Goal: Transaction & Acquisition: Purchase product/service

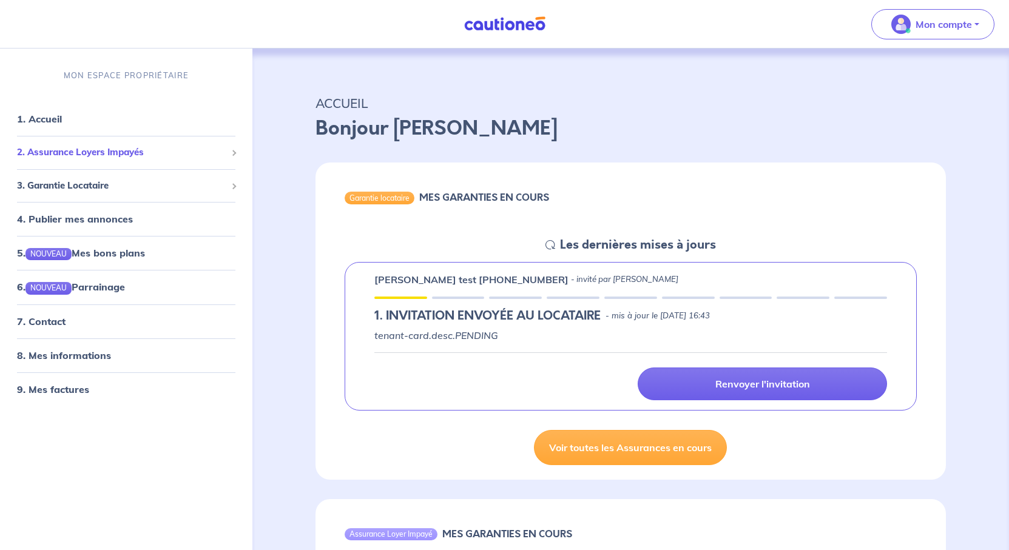
click at [130, 160] on span "2. Assurance Loyers Impayés" at bounding box center [121, 153] width 209 height 14
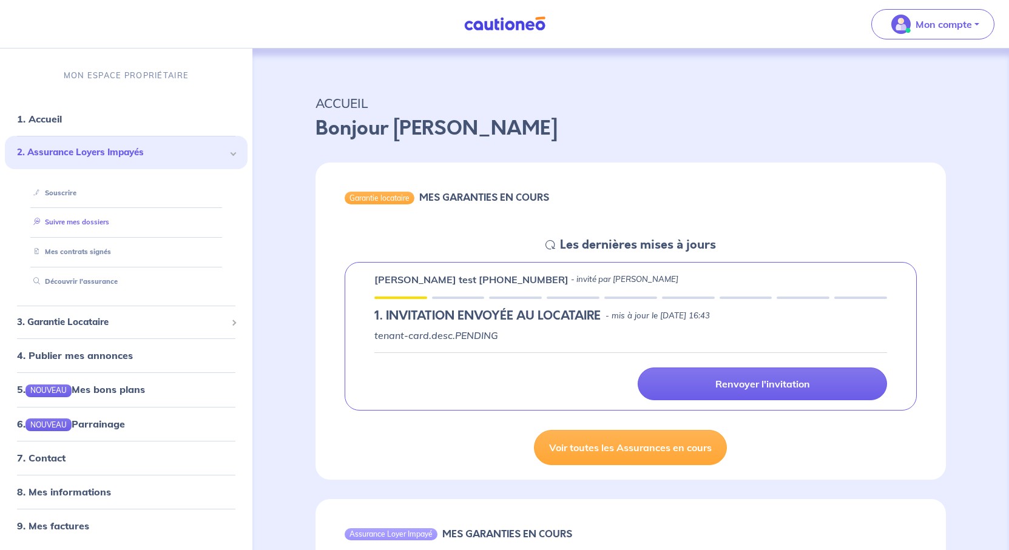
click at [100, 226] on link "Suivre mes dossiers" at bounding box center [69, 222] width 81 height 8
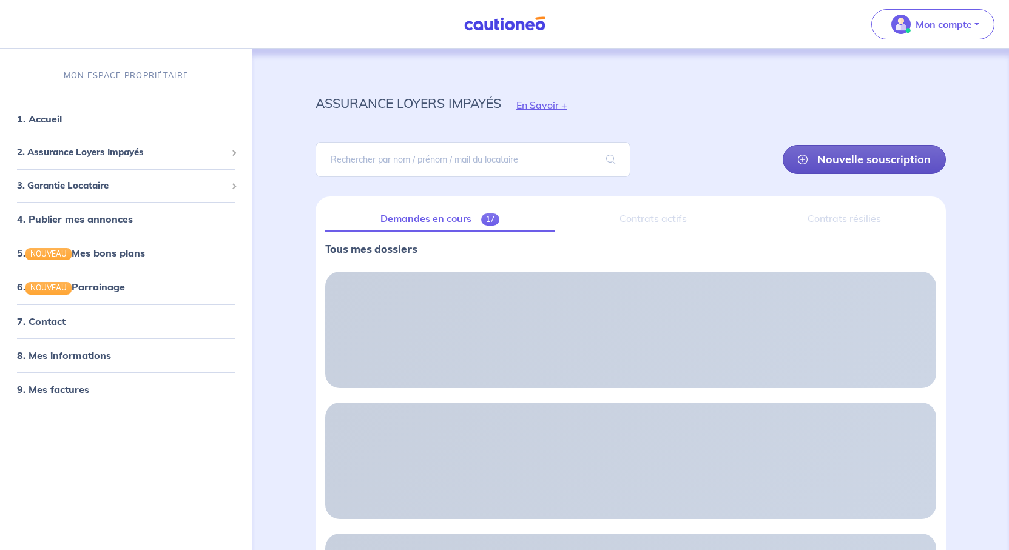
click at [807, 174] on link "Nouvelle souscription" at bounding box center [864, 159] width 163 height 29
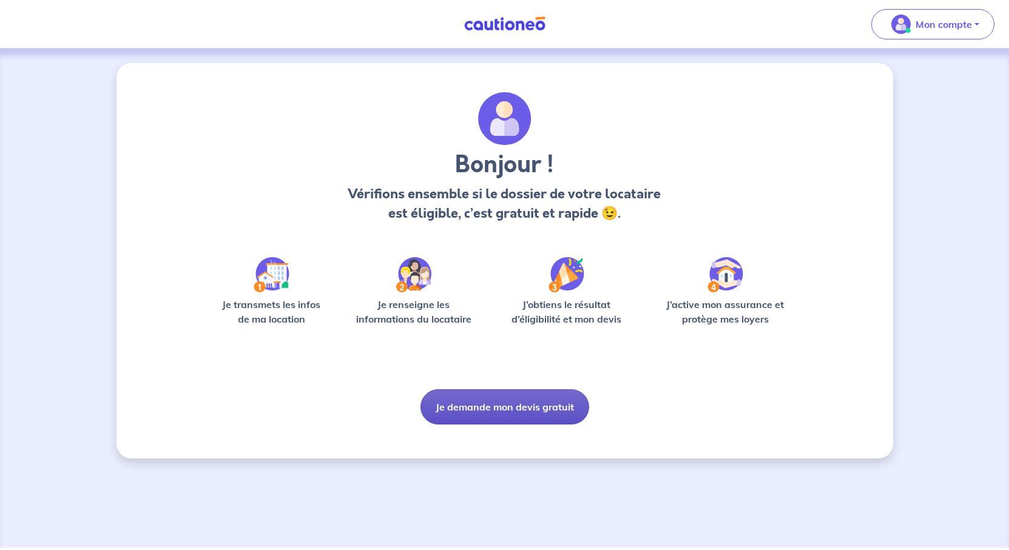
click at [502, 425] on button "Je demande mon devis gratuit" at bounding box center [505, 407] width 169 height 35
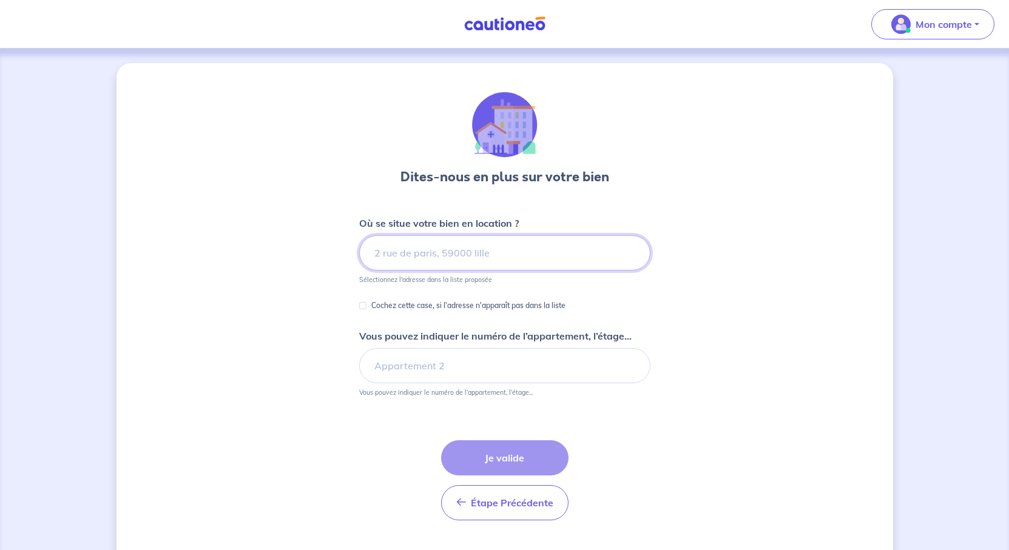
drag, startPoint x: 450, startPoint y: 301, endPoint x: 436, endPoint y: 301, distance: 13.4
click at [450, 271] on input at bounding box center [504, 252] width 291 height 35
paste input "257 faubourg Croncels 10000 [GEOGRAPHIC_DATA]"
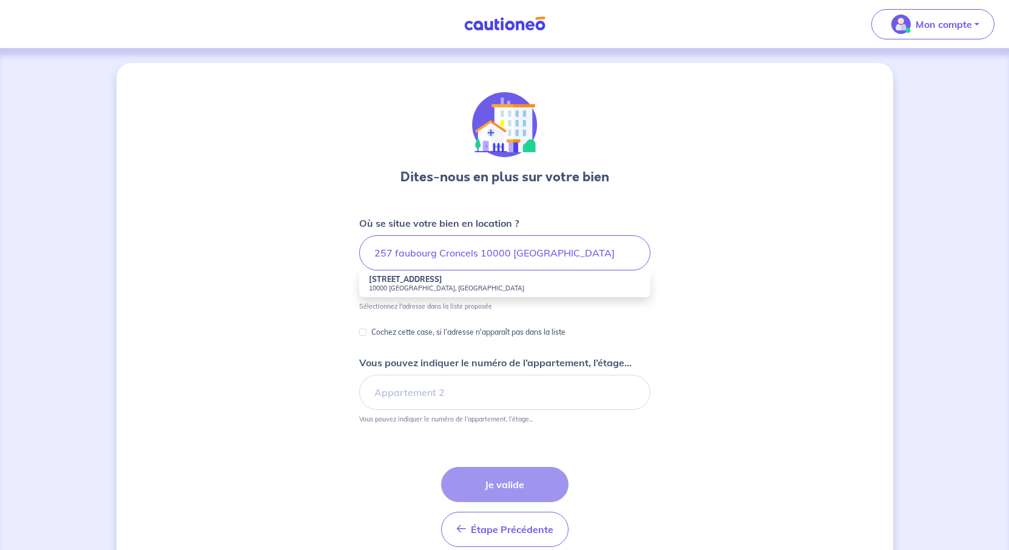
click at [862, 354] on div "Dites-nous en plus sur votre bien Où se situe votre bien en location ? [STREET_…" at bounding box center [505, 327] width 777 height 528
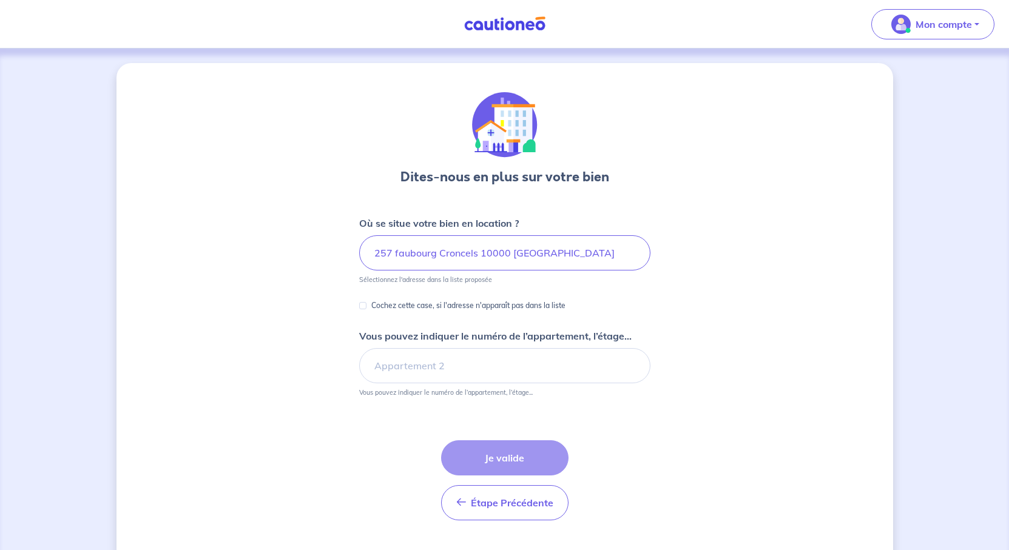
scroll to position [121, 0]
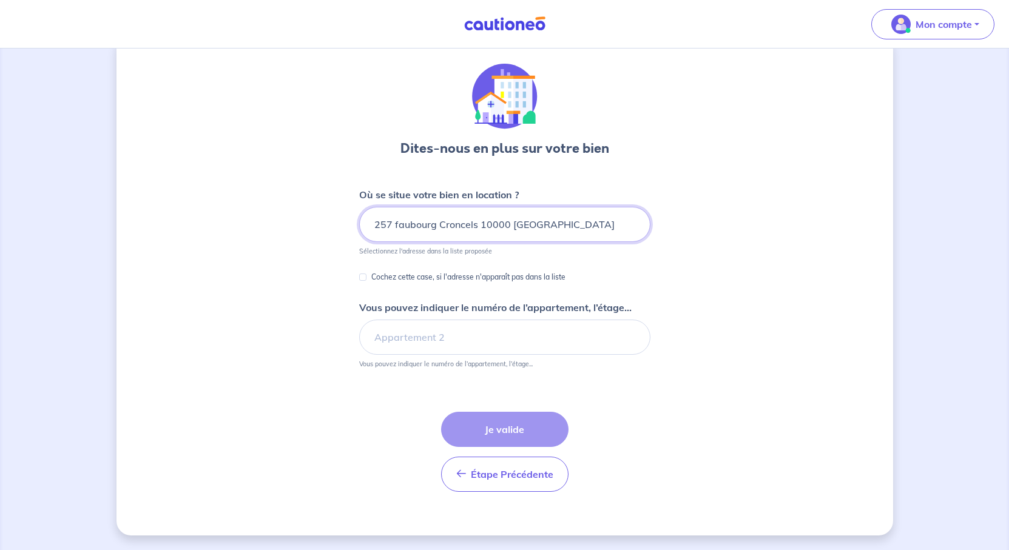
click at [569, 207] on input "257 faubourg Croncels 10000 [GEOGRAPHIC_DATA]" at bounding box center [504, 224] width 291 height 35
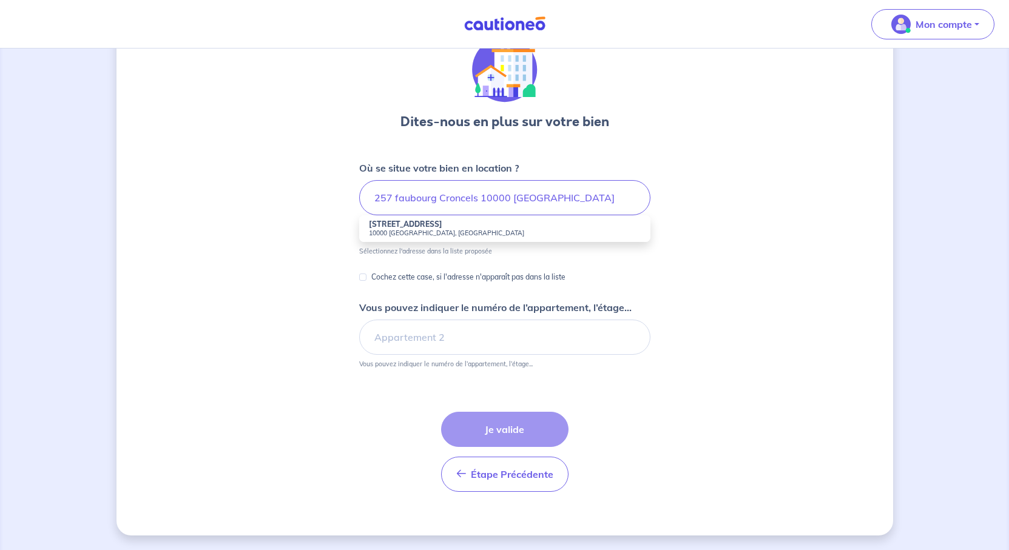
click at [429, 229] on small "10000 [GEOGRAPHIC_DATA], [GEOGRAPHIC_DATA]" at bounding box center [505, 233] width 272 height 8
type input "[STREET_ADDRESS]"
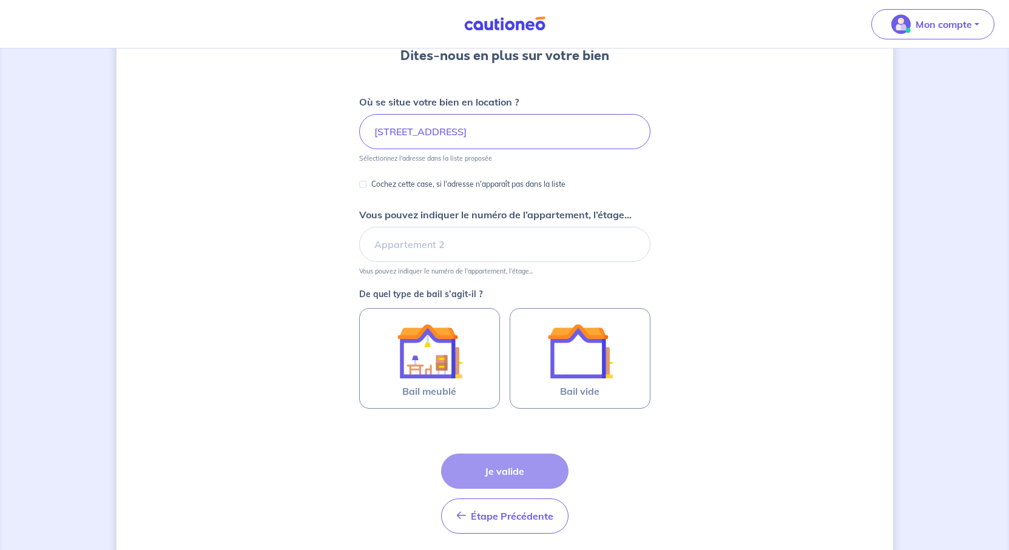
scroll to position [243, 0]
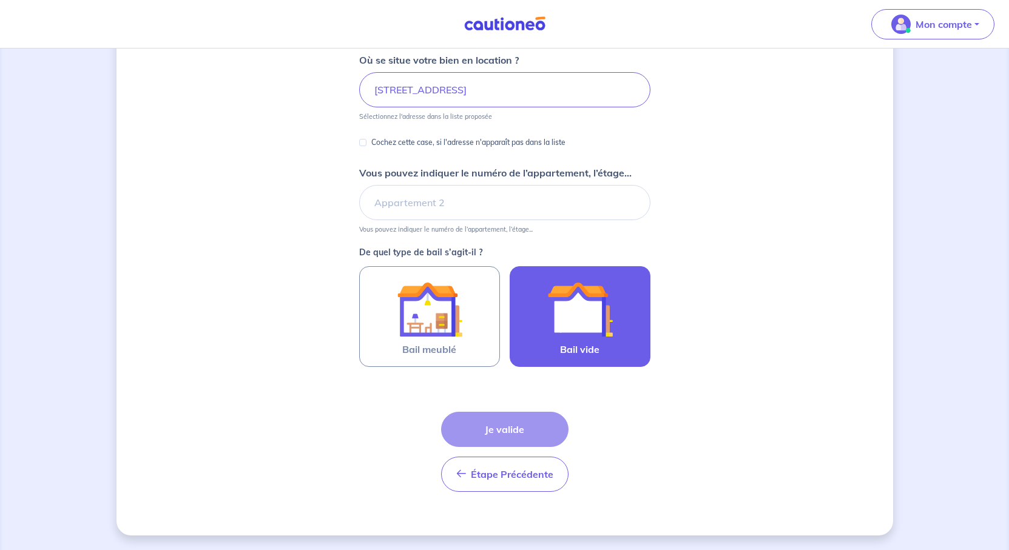
click at [612, 335] on img at bounding box center [580, 310] width 66 height 66
click at [0, 0] on input "Bail vide" at bounding box center [0, 0] width 0 height 0
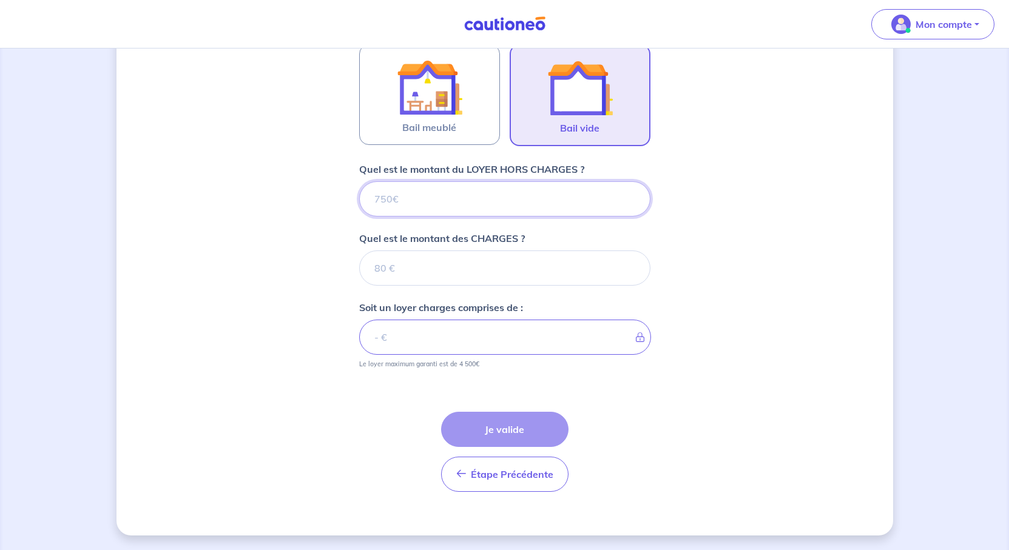
scroll to position [523, 0]
click at [407, 181] on input "Quel est le montant du LOYER HORS CHARGES ?" at bounding box center [504, 198] width 291 height 35
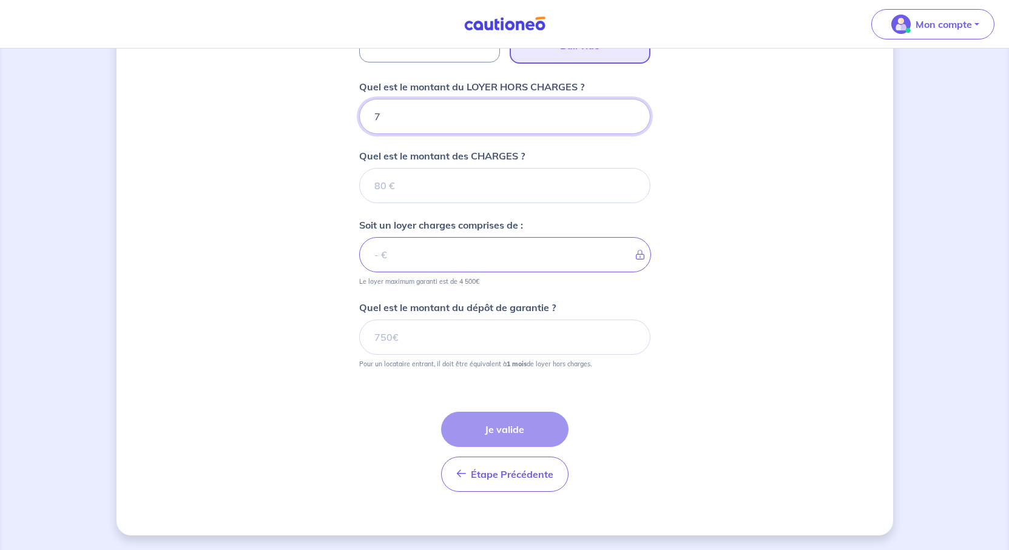
type input "70"
type input "700"
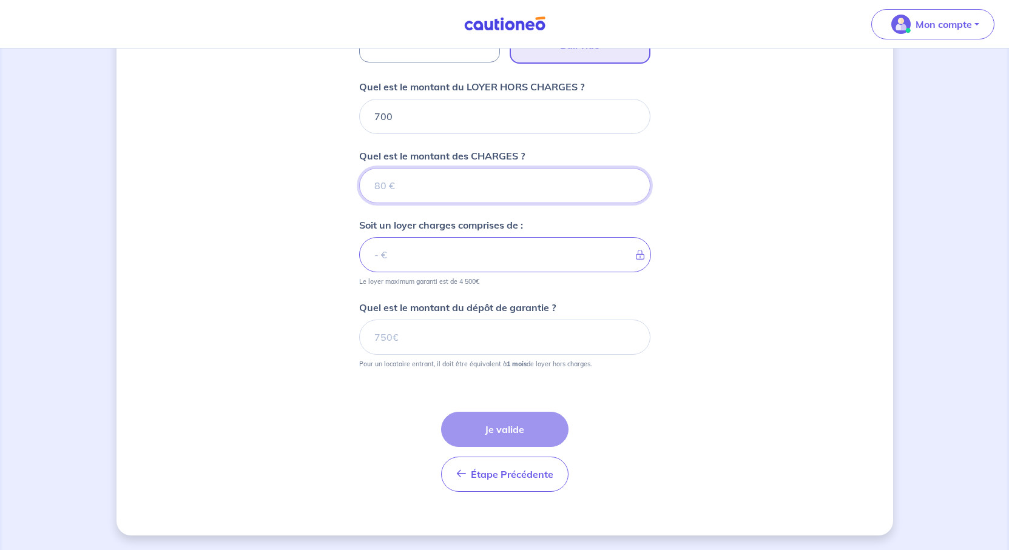
click at [407, 203] on input "Quel est le montant des CHARGES ?" at bounding box center [504, 185] width 291 height 35
type input "0"
type input "700"
type input "0"
click at [407, 272] on input "700" at bounding box center [505, 254] width 292 height 35
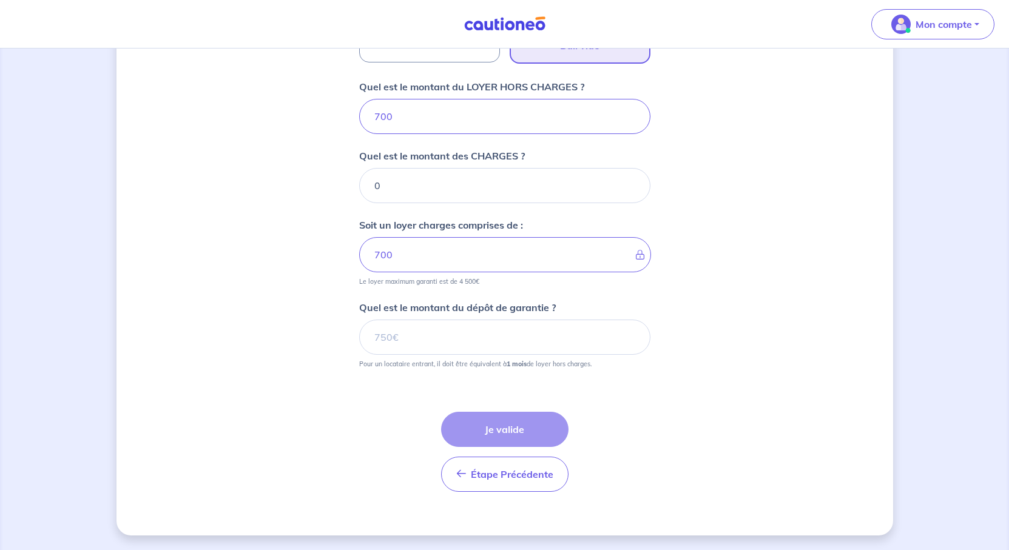
click at [806, 332] on div "Dites-nous en plus sur votre bien Où se situe votre bien en location ? [STREET_…" at bounding box center [505, 65] width 777 height 941
click at [452, 355] on input "Quel est le montant du dépôt de garantie ?" at bounding box center [504, 337] width 291 height 35
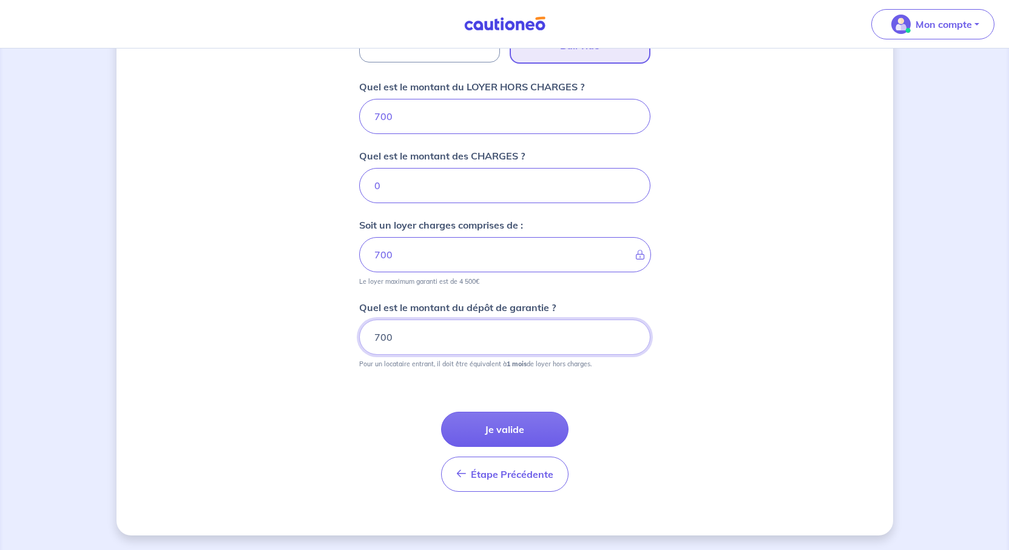
type input "700"
click at [791, 407] on div "Dites-nous en plus sur votre bien Où se situe votre bien en location ? [STREET_…" at bounding box center [505, 65] width 777 height 941
click at [520, 447] on button "Je valide" at bounding box center [504, 429] width 127 height 35
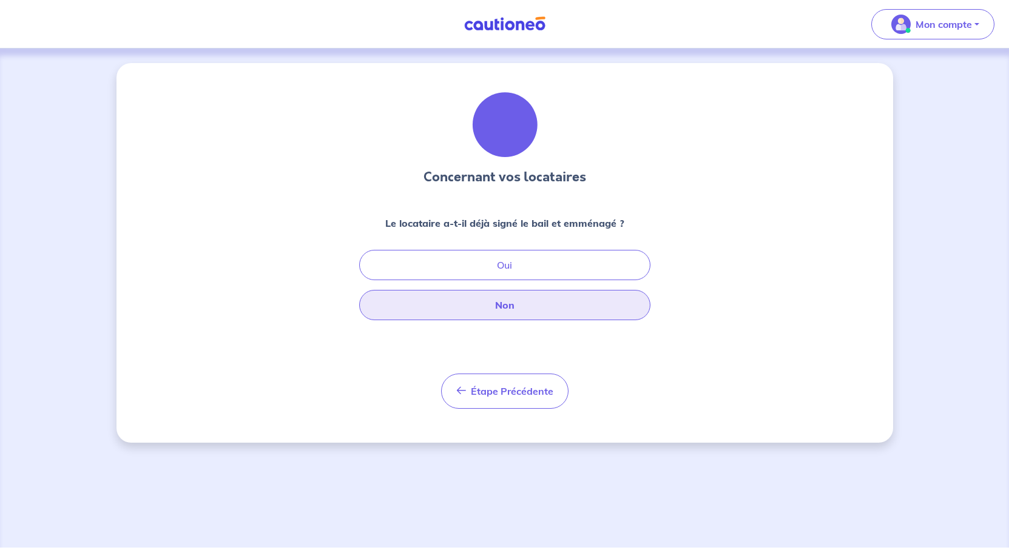
click at [515, 320] on button "Non" at bounding box center [504, 305] width 291 height 30
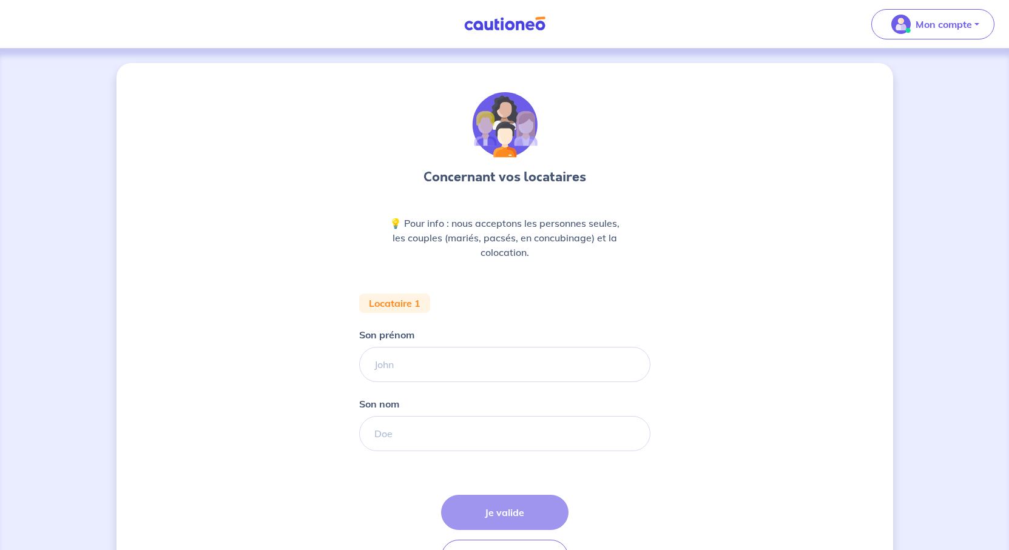
scroll to position [121, 0]
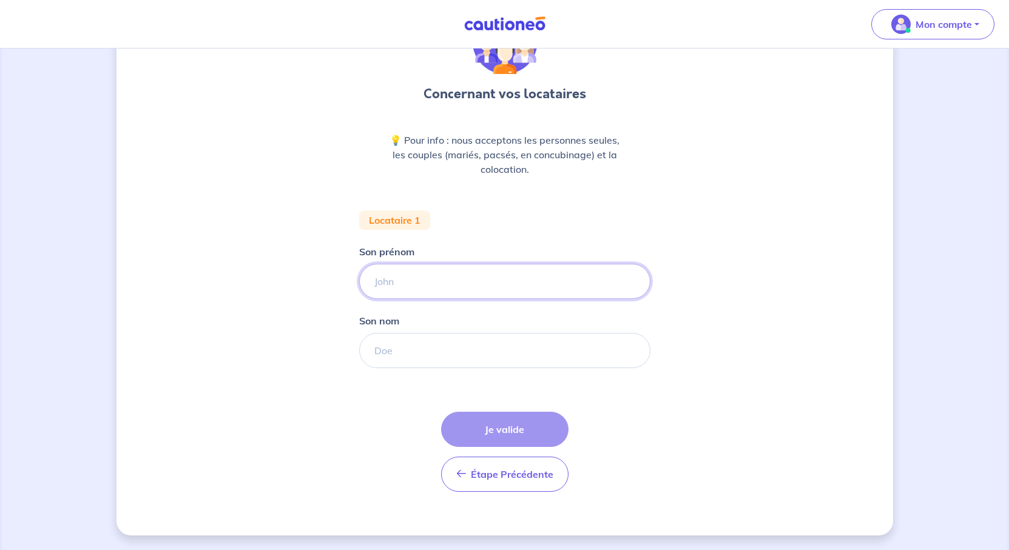
click at [359, 299] on input "Son prénom" at bounding box center [504, 281] width 291 height 35
type input "[PERSON_NAME]"
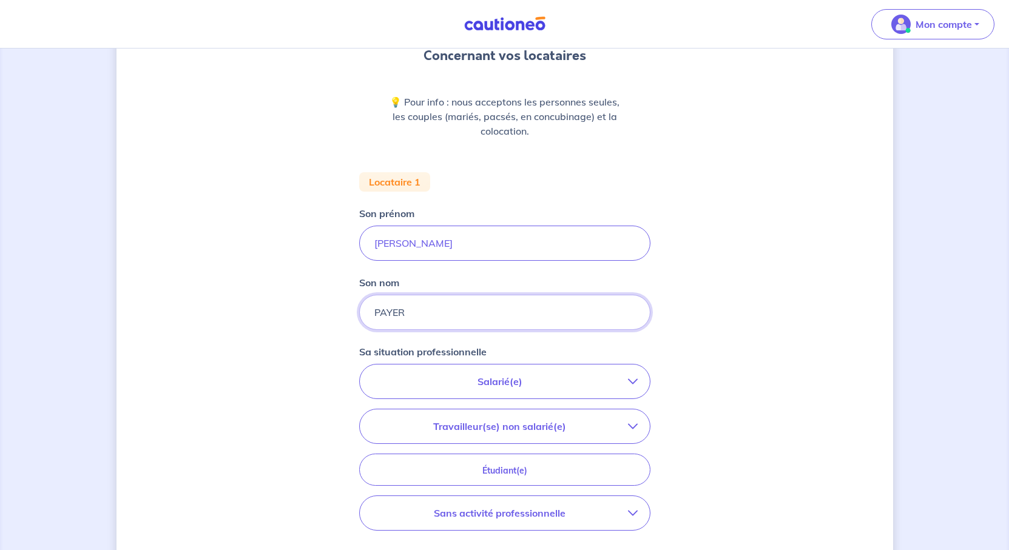
scroll to position [243, 0]
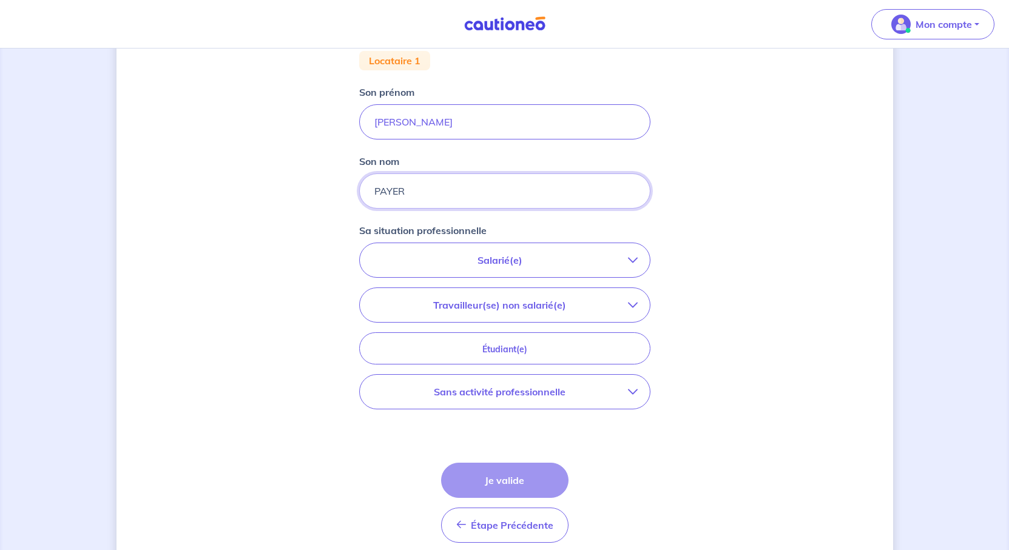
type input "PAYER"
click at [512, 268] on p "Salarié(e)" at bounding box center [500, 260] width 256 height 15
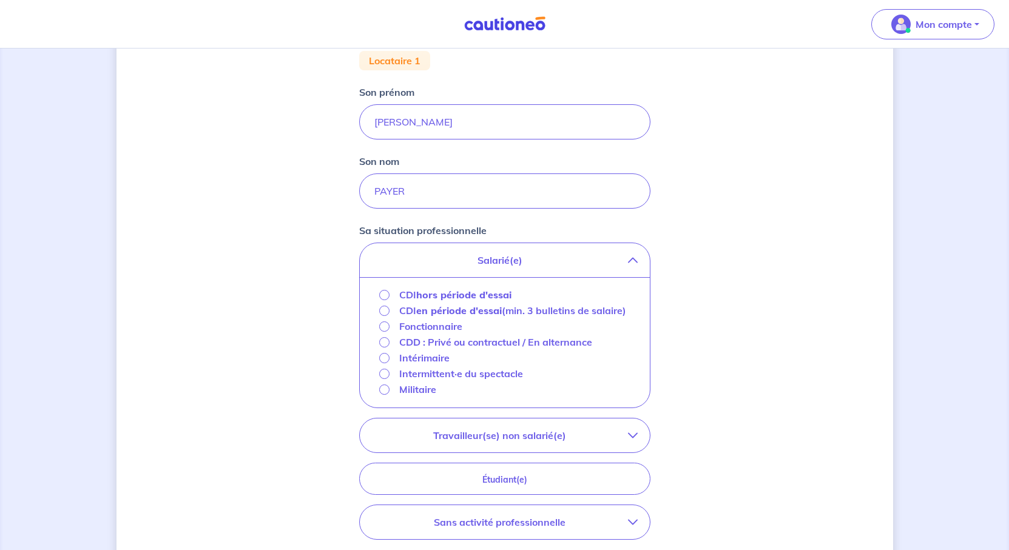
click at [441, 301] on strong "hors période d'essai" at bounding box center [463, 295] width 95 height 12
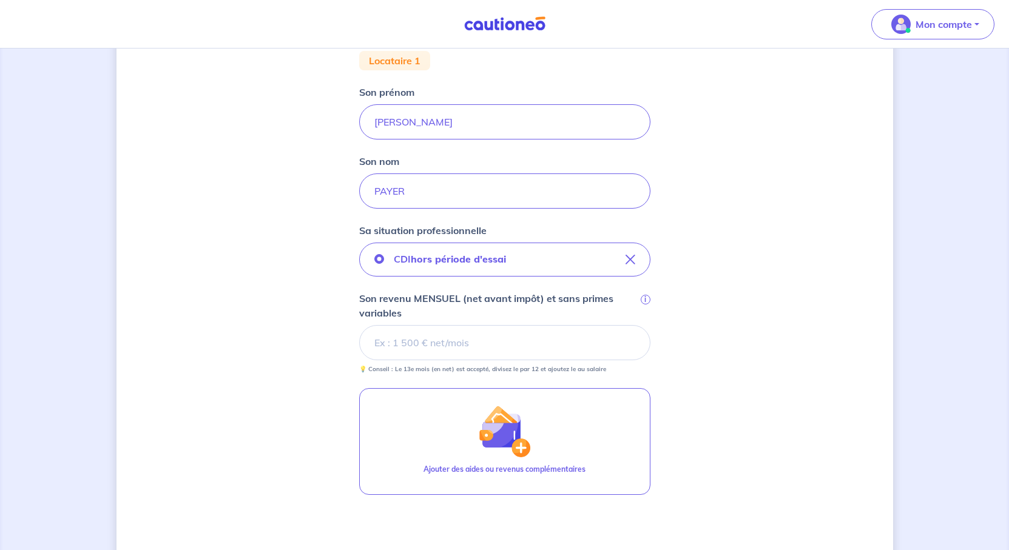
scroll to position [364, 0]
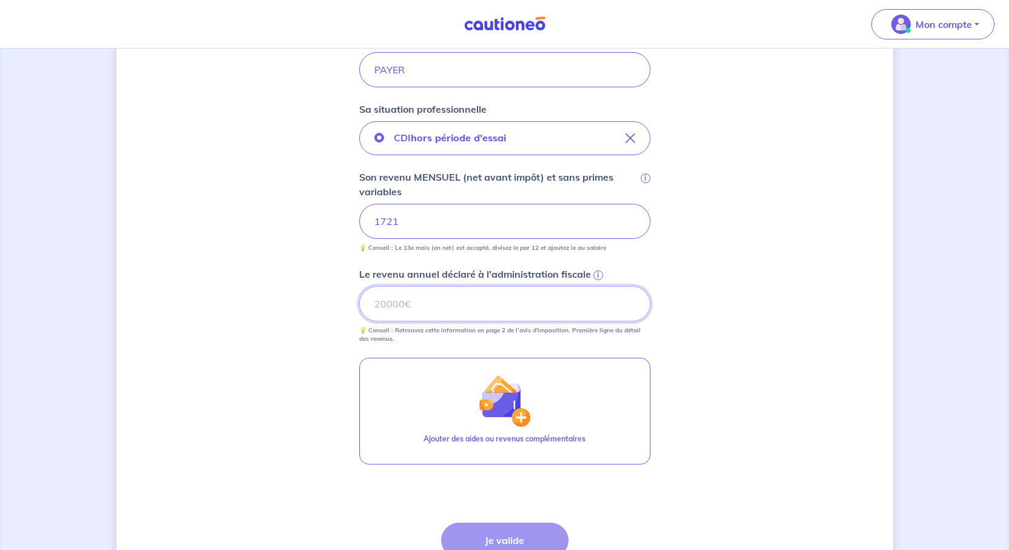
click at [463, 322] on input "Le revenu annuel déclaré à l'administration fiscale i" at bounding box center [504, 303] width 291 height 35
type input "26525"
click at [803, 394] on div "Concernant vos locataires 💡 Pour info : nous acceptons les personnes seules, le…" at bounding box center [505, 173] width 777 height 948
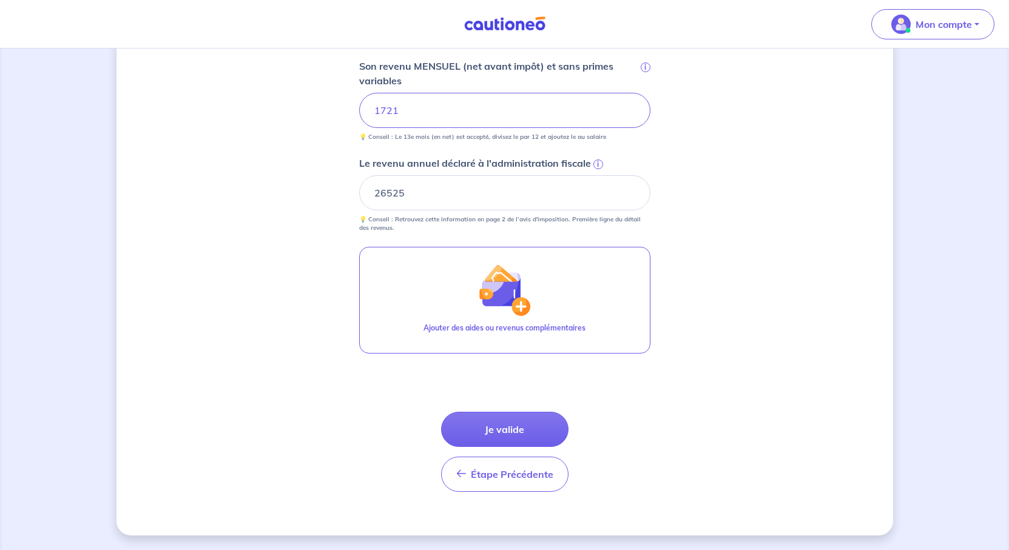
scroll to position [668, 0]
click at [506, 435] on button "Je valide" at bounding box center [504, 429] width 127 height 35
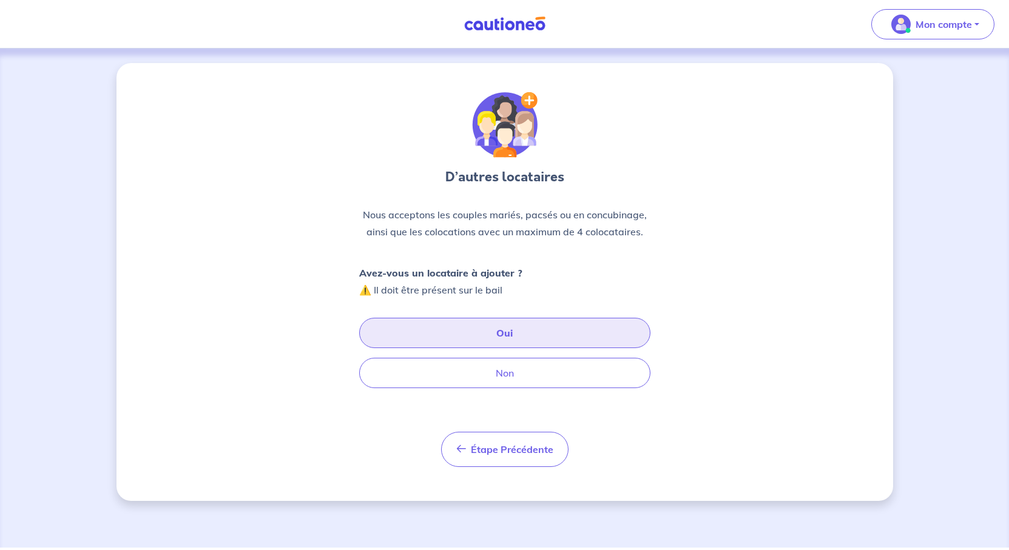
click at [512, 348] on button "Oui" at bounding box center [504, 333] width 291 height 30
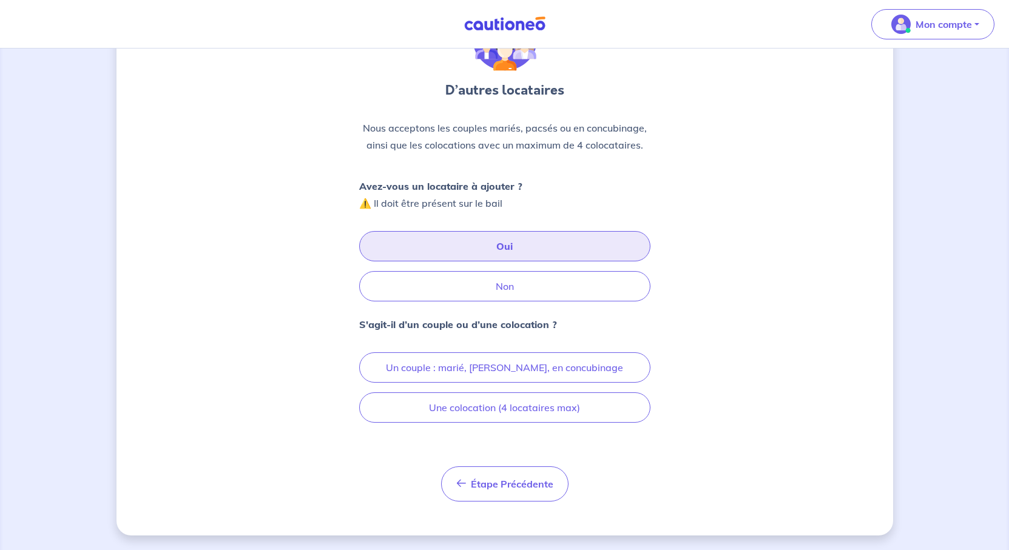
scroll to position [182, 0]
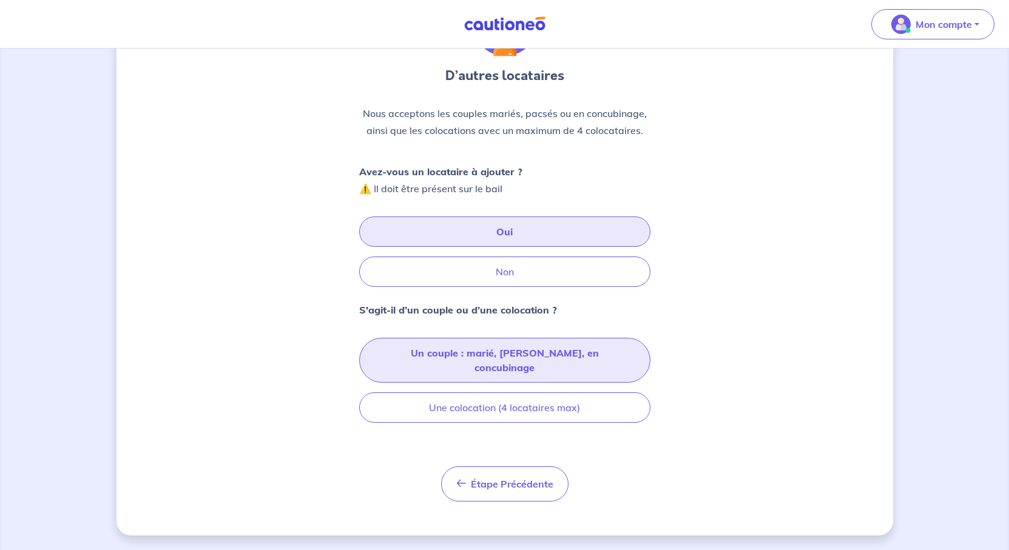
click at [533, 376] on button "Un couple : marié, [PERSON_NAME], en concubinage" at bounding box center [504, 360] width 291 height 45
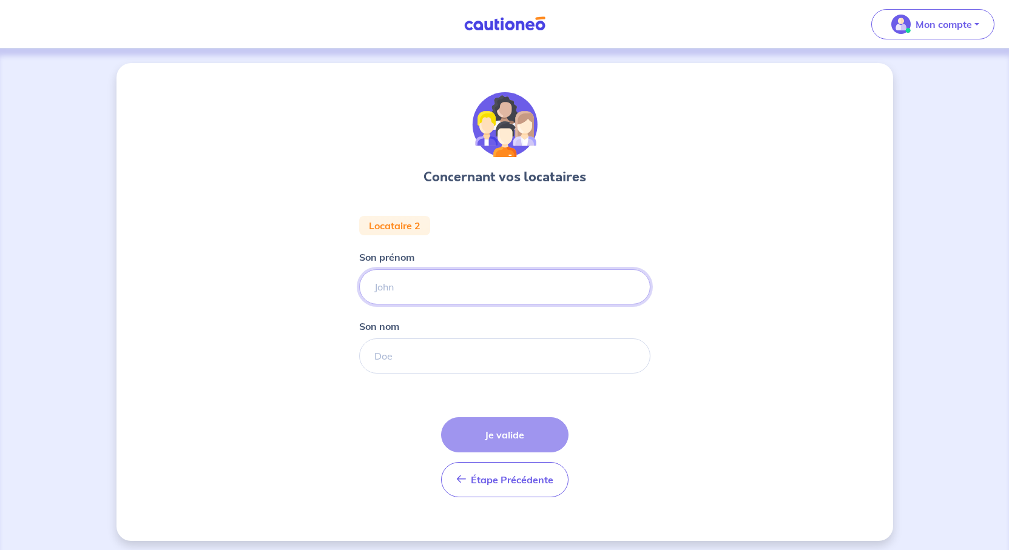
click at [419, 305] on input "Son prénom" at bounding box center [504, 286] width 291 height 35
drag, startPoint x: 398, startPoint y: 330, endPoint x: 288, endPoint y: 337, distance: 109.5
click at [288, 337] on div "Concernant vos locataires Locataire 2 Son prénom iLONA Son nom Étape Précédente…" at bounding box center [505, 302] width 777 height 478
type input "[PERSON_NAME]"
click at [390, 374] on input "Son nom" at bounding box center [504, 356] width 291 height 35
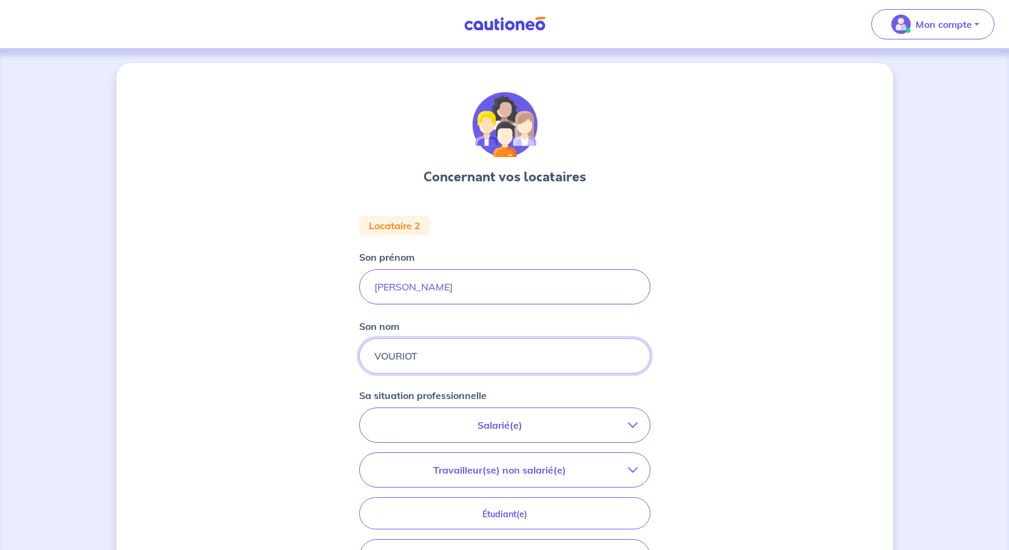
type input "VOURIOT"
click at [739, 340] on div "Concernant vos locataires Locataire 2 Son prénom [PERSON_NAME] nom VOURIOT Sa s…" at bounding box center [505, 407] width 777 height 689
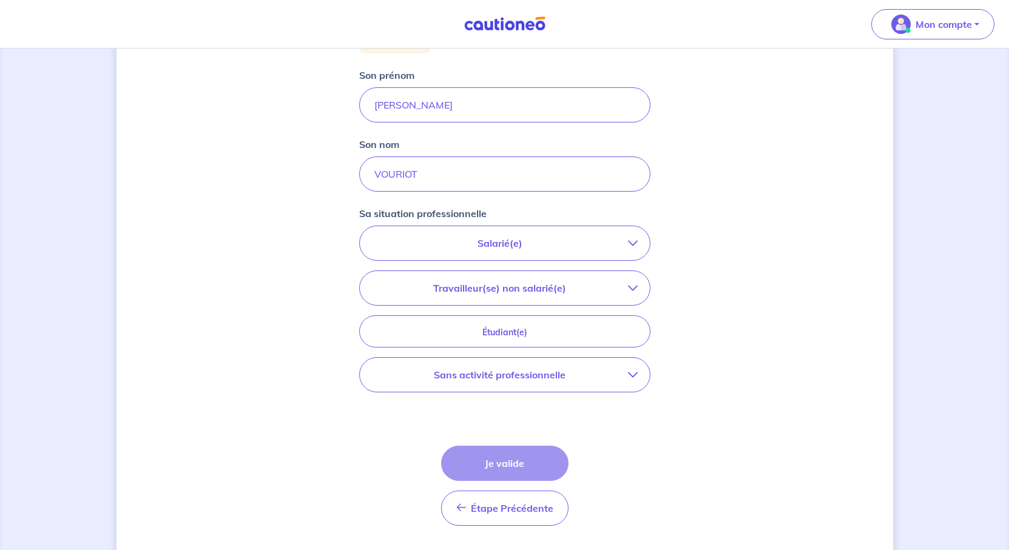
scroll to position [243, 0]
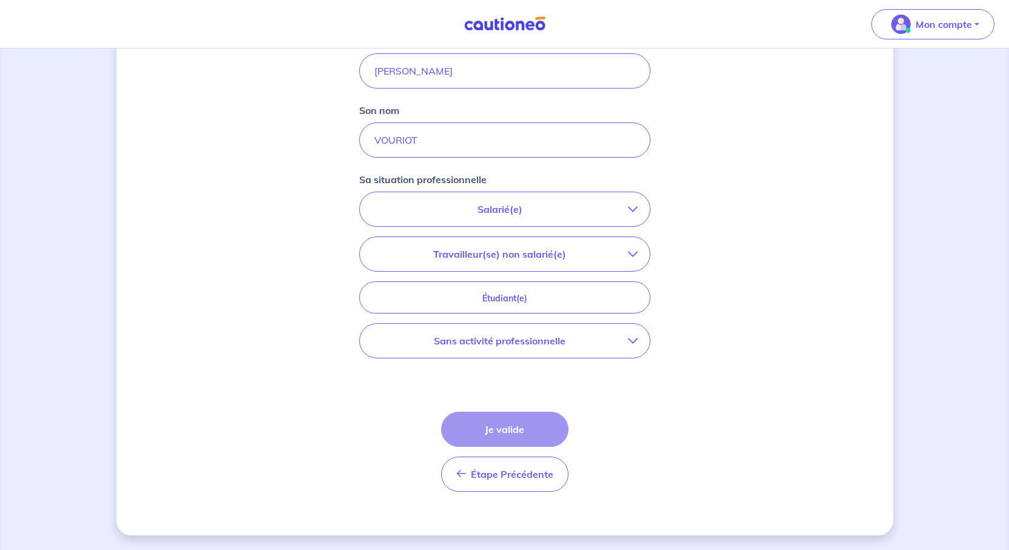
click at [497, 217] on p "Salarié(e)" at bounding box center [500, 209] width 256 height 15
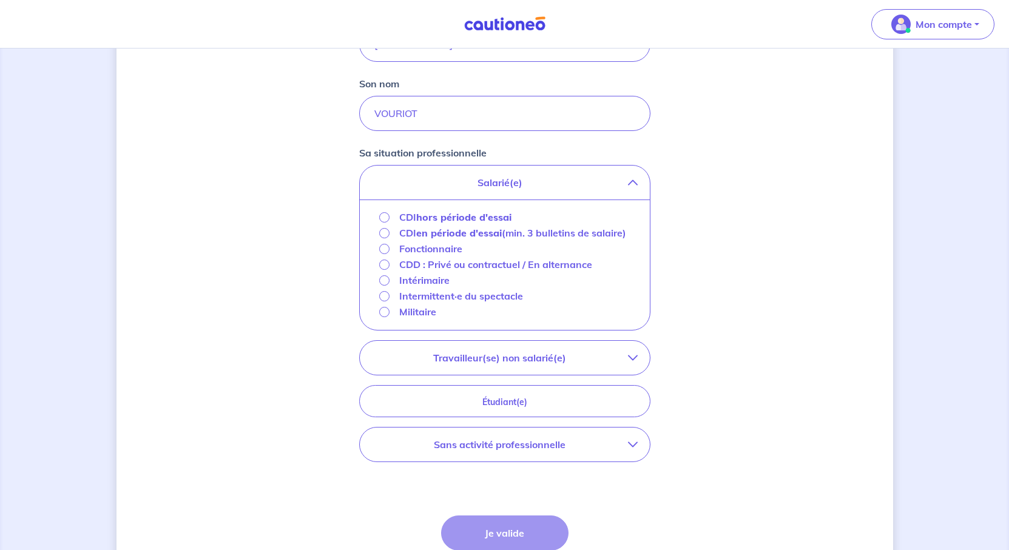
click at [470, 223] on strong "hors période d'essai" at bounding box center [463, 217] width 95 height 12
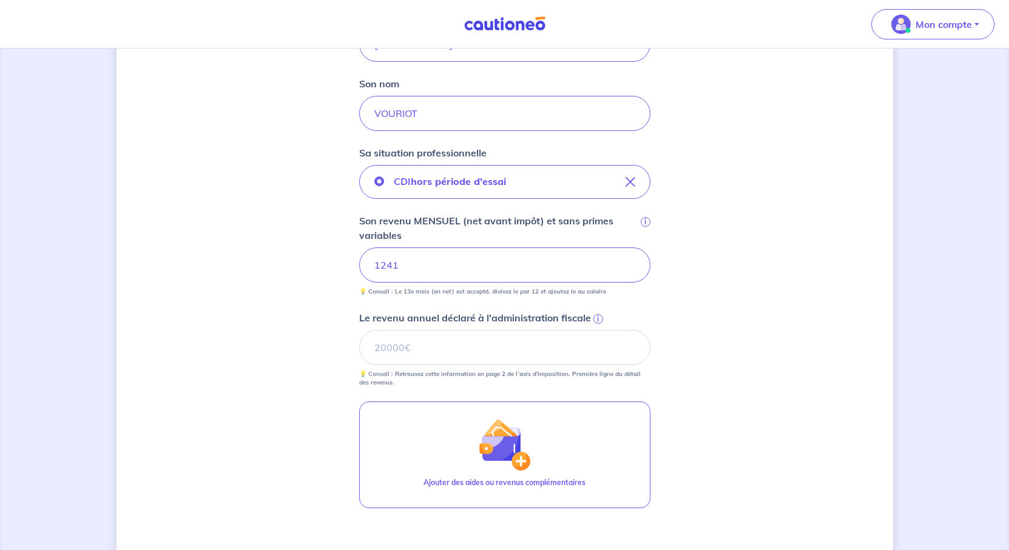
click at [808, 414] on div "Concernant vos locataires Locataire 2 Son prénom [PERSON_NAME] nom VOURIOT Sa s…" at bounding box center [505, 255] width 777 height 870
click at [538, 365] on input "Le revenu annuel déclaré à l'administration fiscale i" at bounding box center [504, 347] width 291 height 35
type input "17295"
click at [778, 448] on div "Concernant vos locataires Locataire 2 Son prénom [PERSON_NAME] nom VOURIOT Sa s…" at bounding box center [505, 255] width 777 height 870
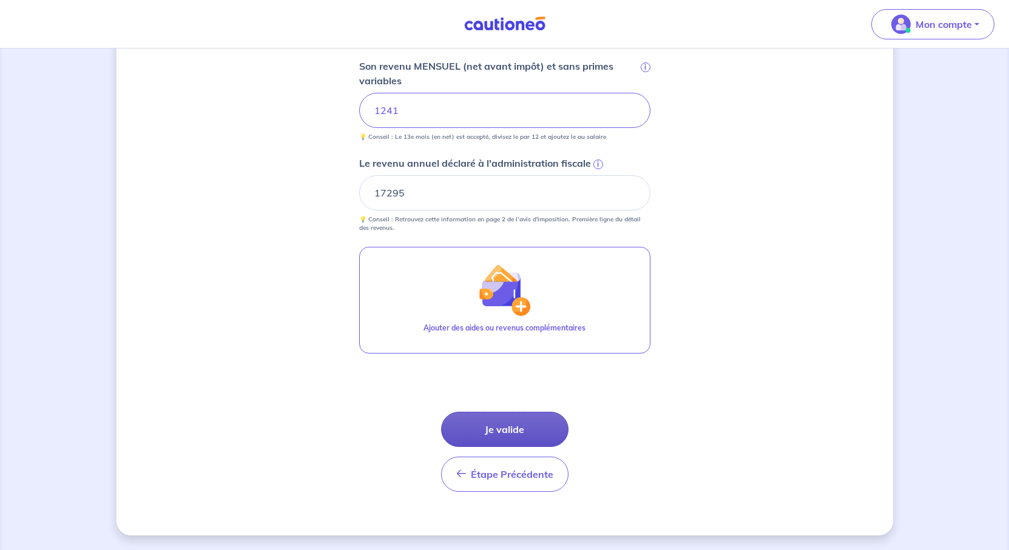
click at [523, 447] on button "Je valide" at bounding box center [504, 429] width 127 height 35
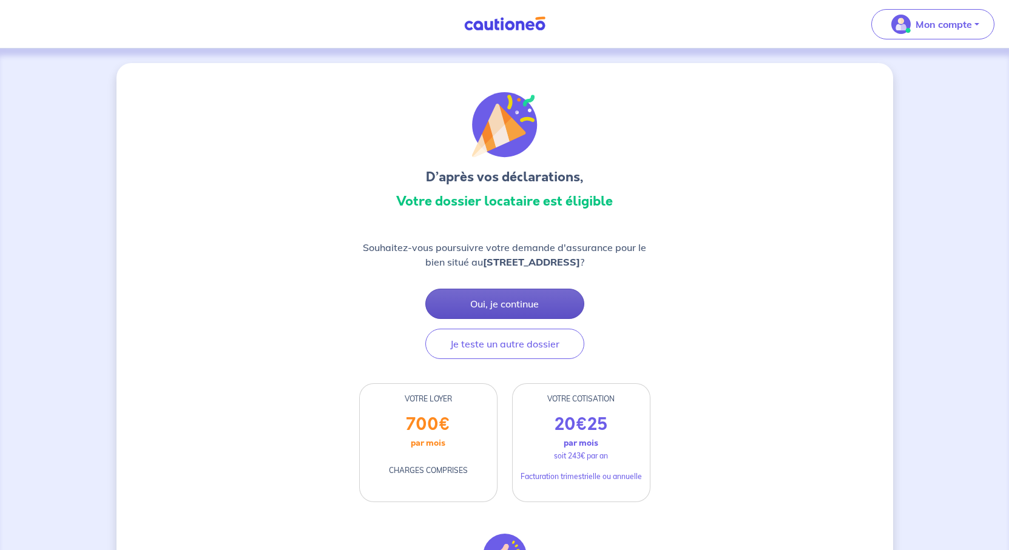
click at [549, 319] on button "Oui, je continue" at bounding box center [504, 304] width 159 height 30
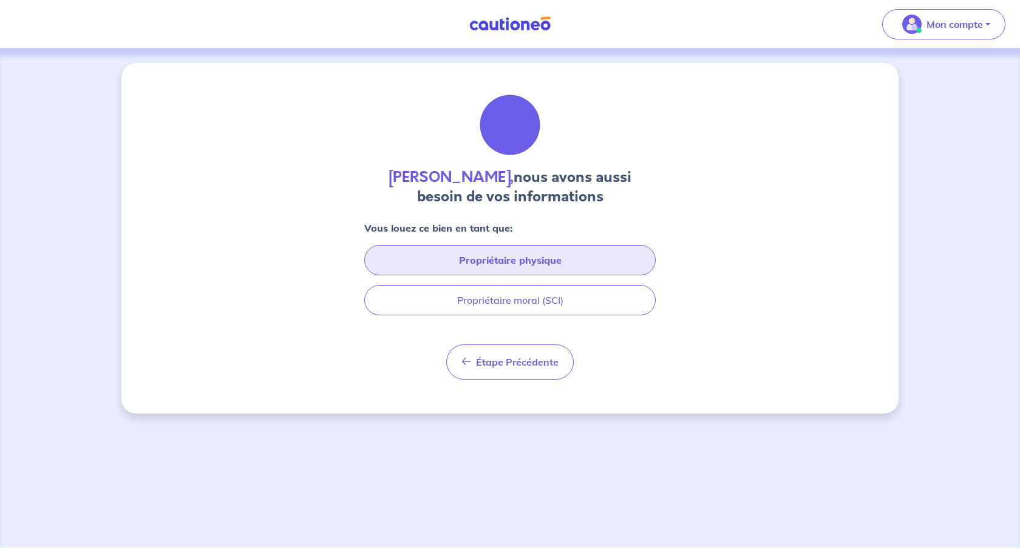
click at [521, 276] on button "Propriétaire physique" at bounding box center [509, 260] width 291 height 30
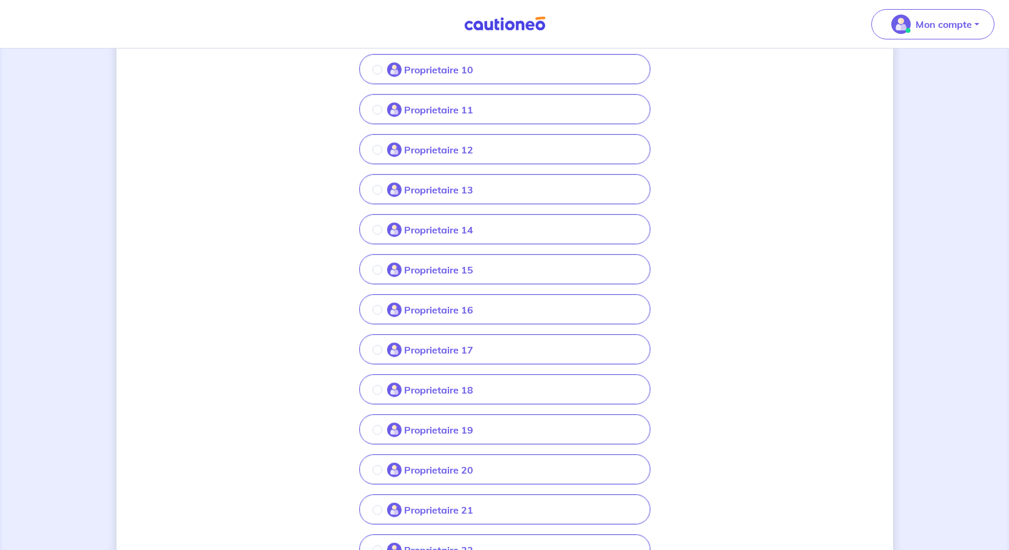
scroll to position [292, 0]
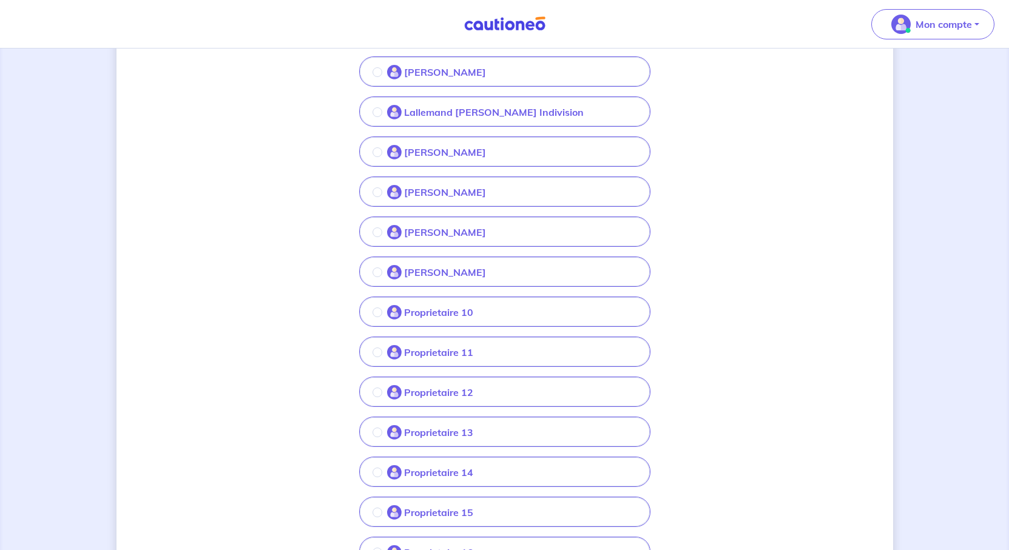
click at [423, 320] on p "Proprietaire 10" at bounding box center [438, 312] width 69 height 15
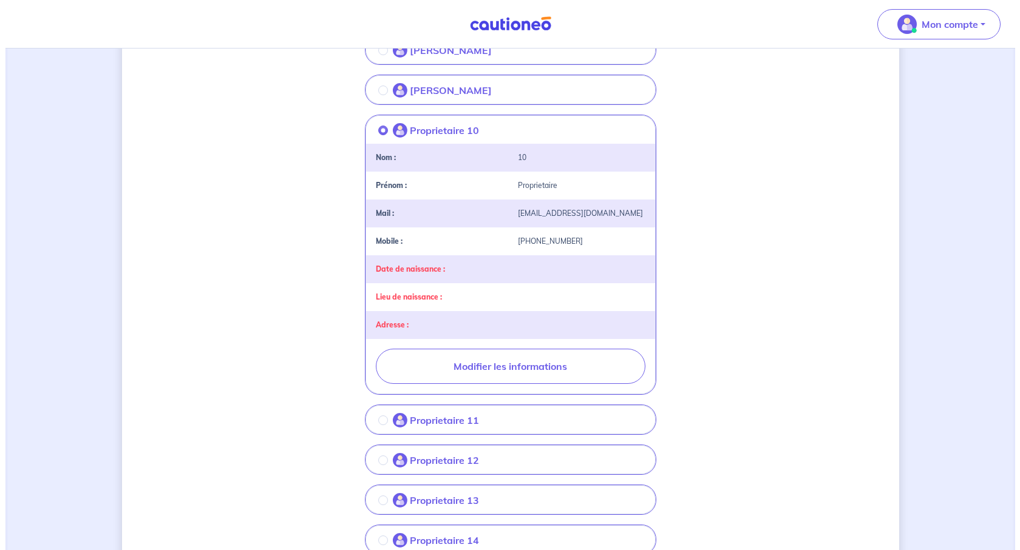
scroll to position [535, 0]
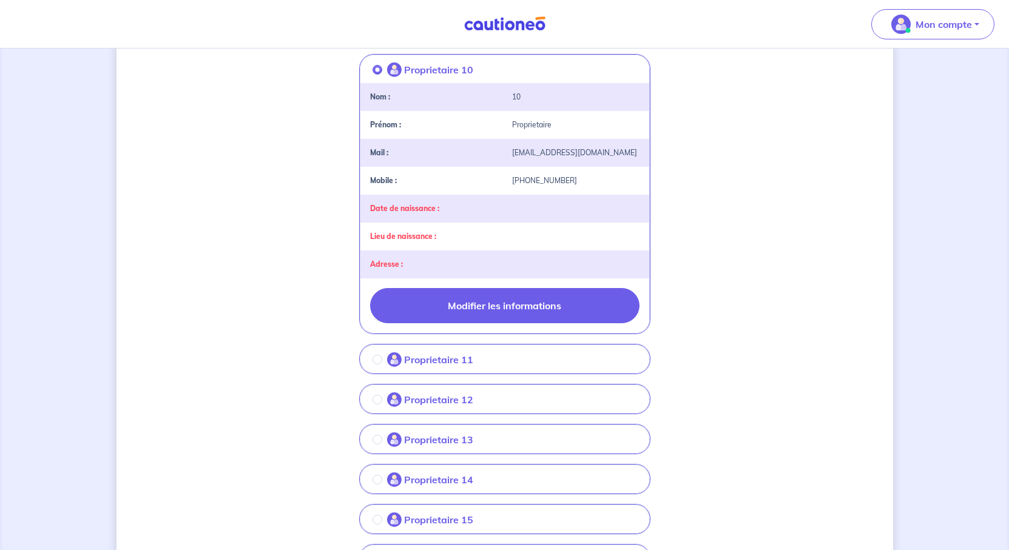
click at [512, 323] on button "Modifier les informations" at bounding box center [504, 305] width 269 height 35
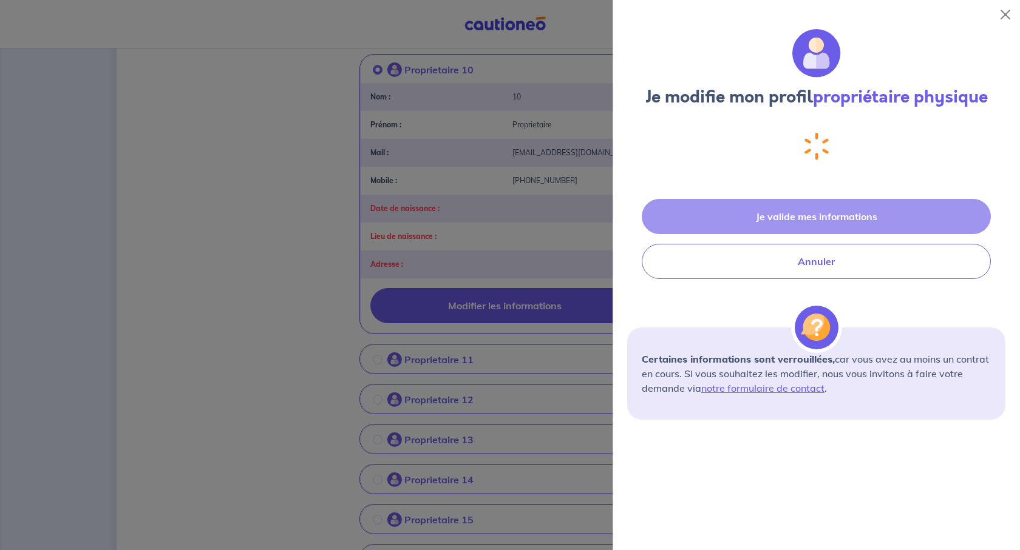
select select "FR"
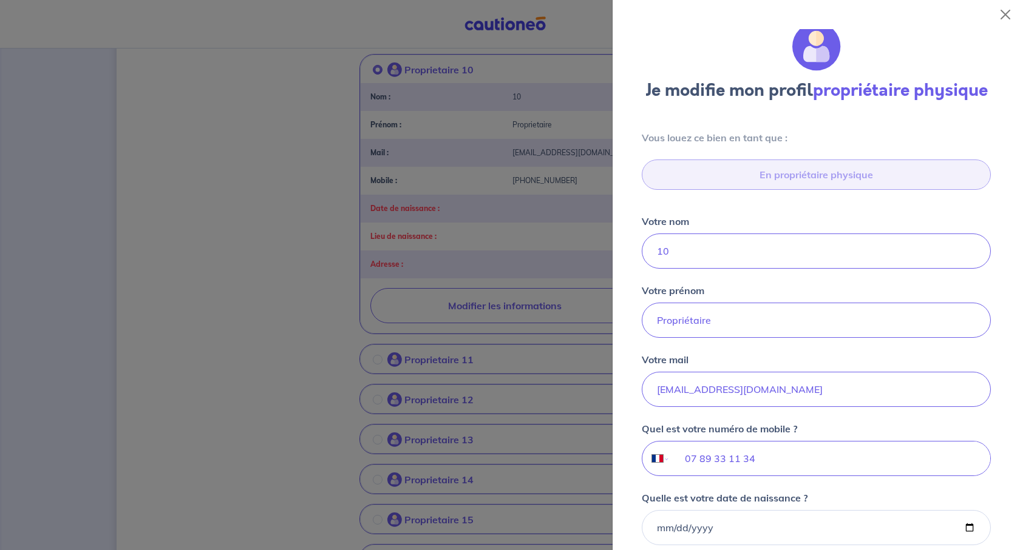
scroll to position [67, 0]
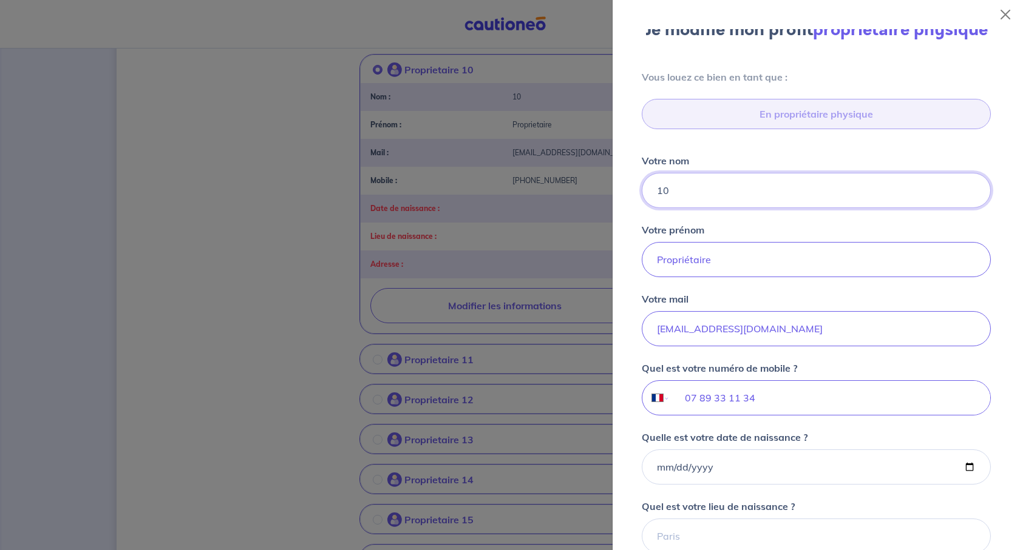
drag, startPoint x: 692, startPoint y: 262, endPoint x: 660, endPoint y: 262, distance: 31.6
click at [660, 208] on input "10" at bounding box center [815, 190] width 349 height 35
paste input "[PERSON_NAME]"
click at [787, 208] on input "[PERSON_NAME]" at bounding box center [815, 190] width 349 height 35
paste input "BOUTEFEU"
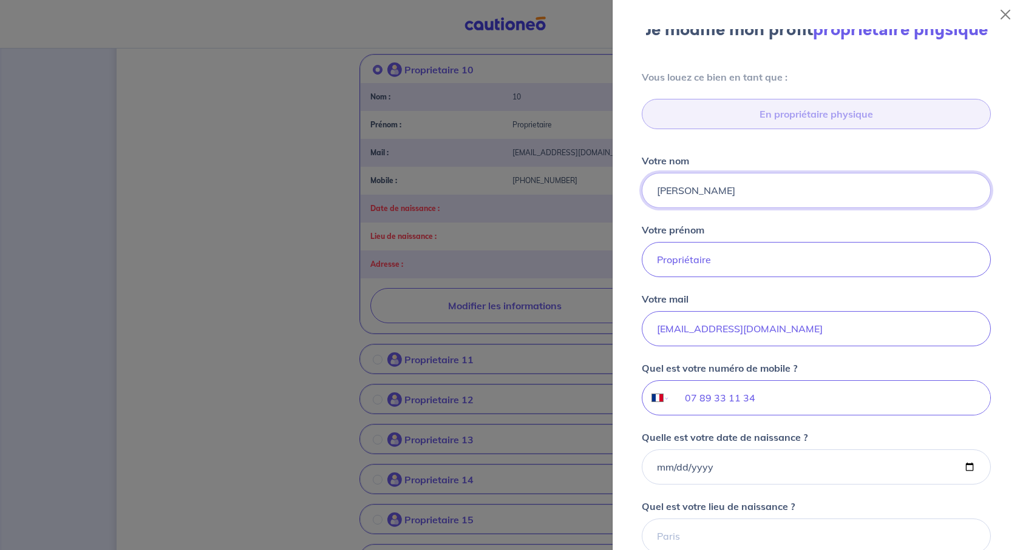
click at [737, 208] on input "[PERSON_NAME]" at bounding box center [815, 190] width 349 height 35
type input "[PERSON_NAME]"
drag, startPoint x: 747, startPoint y: 360, endPoint x: 594, endPoint y: 348, distance: 153.4
paste input "[PERSON_NAME]"
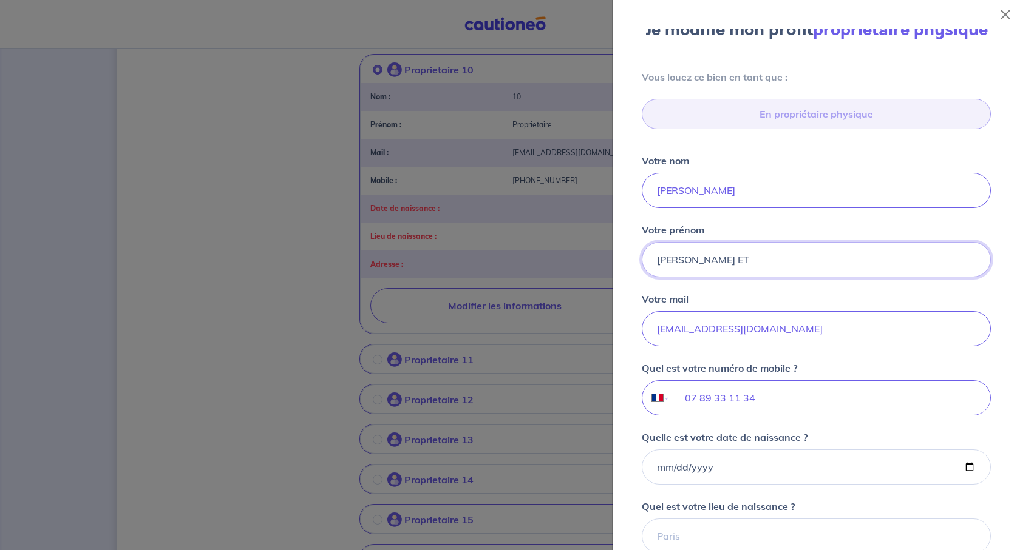
click at [743, 277] on input "[PERSON_NAME] ET" at bounding box center [815, 259] width 349 height 35
paste input "[PERSON_NAME]"
type input "[PERSON_NAME] et [PERSON_NAME]"
click at [918, 347] on div "Votre mail [EMAIL_ADDRESS][DOMAIN_NAME]" at bounding box center [815, 319] width 349 height 55
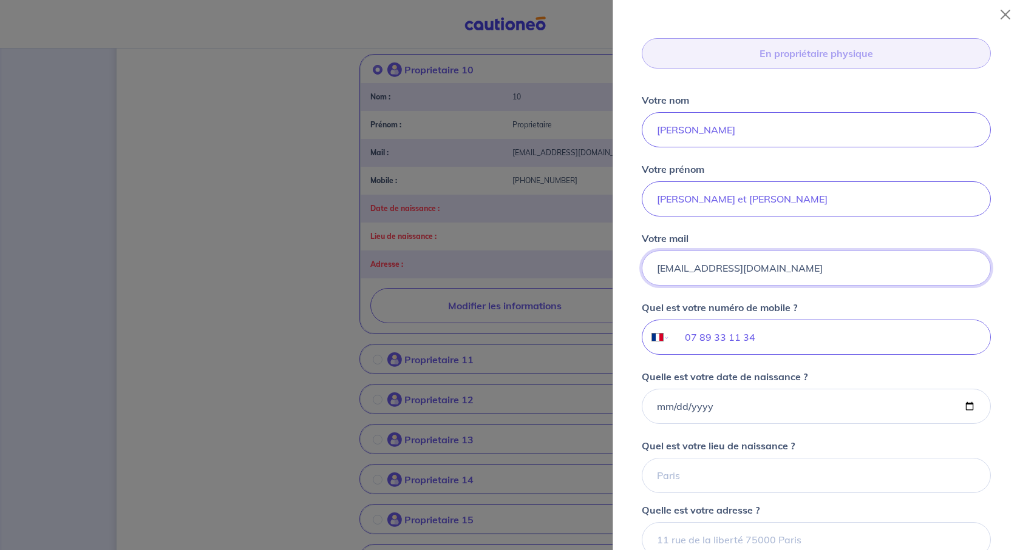
click at [893, 286] on input "[EMAIL_ADDRESS][DOMAIN_NAME]" at bounding box center [815, 268] width 349 height 35
drag, startPoint x: 894, startPoint y: 385, endPoint x: 525, endPoint y: 376, distance: 369.1
paste input "gestion@vidya-immobilier"
type input "[EMAIL_ADDRESS][DOMAIN_NAME]"
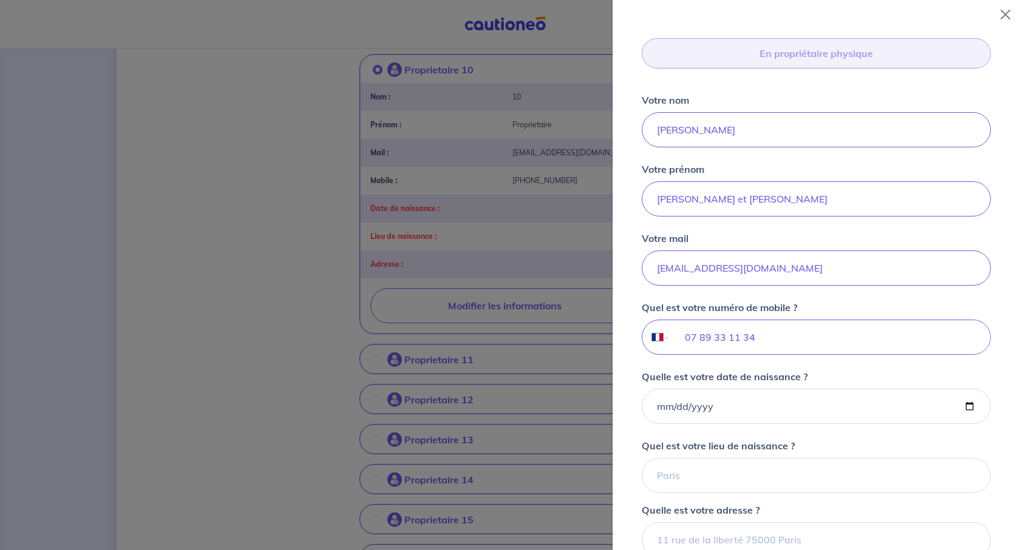
click at [977, 427] on div "Vous louez ce bien en tant que : En propriétaire physique Votre nom [PERSON_NAM…" at bounding box center [816, 302] width 378 height 586
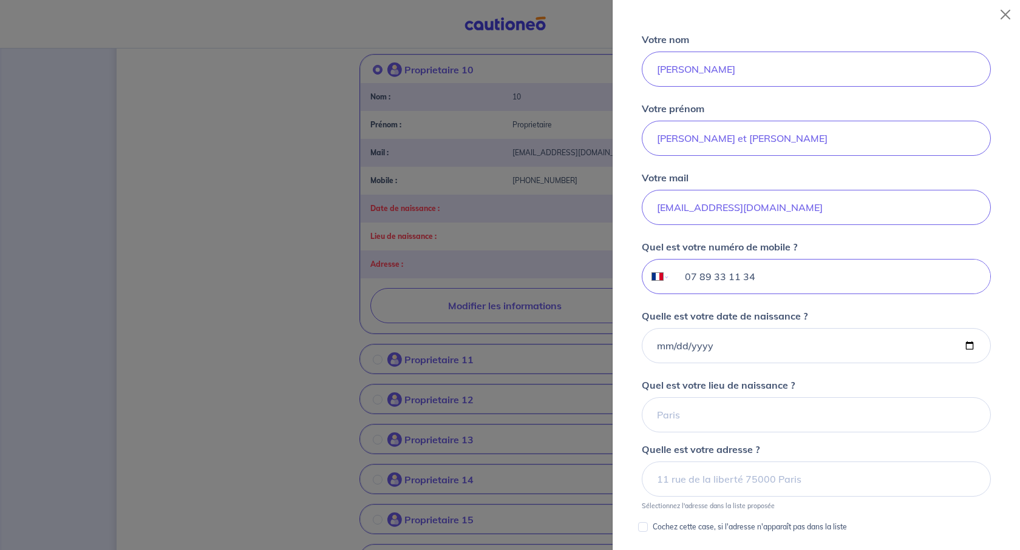
drag, startPoint x: 823, startPoint y: 407, endPoint x: 577, endPoint y: 396, distance: 246.6
type input "03 52 52 60 90"
click at [970, 436] on div "Vous louez ce bien en tant que : En propriétaire physique Votre nom [PERSON_NAM…" at bounding box center [816, 241] width 378 height 586
click at [944, 364] on input "Quelle est votre date de naissance ?" at bounding box center [815, 345] width 349 height 35
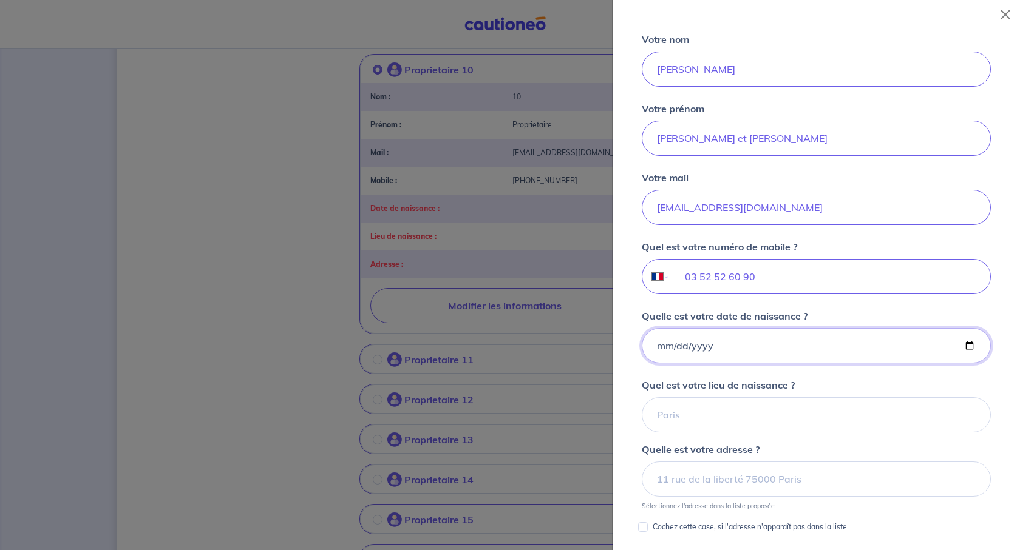
type input "[DATE]"
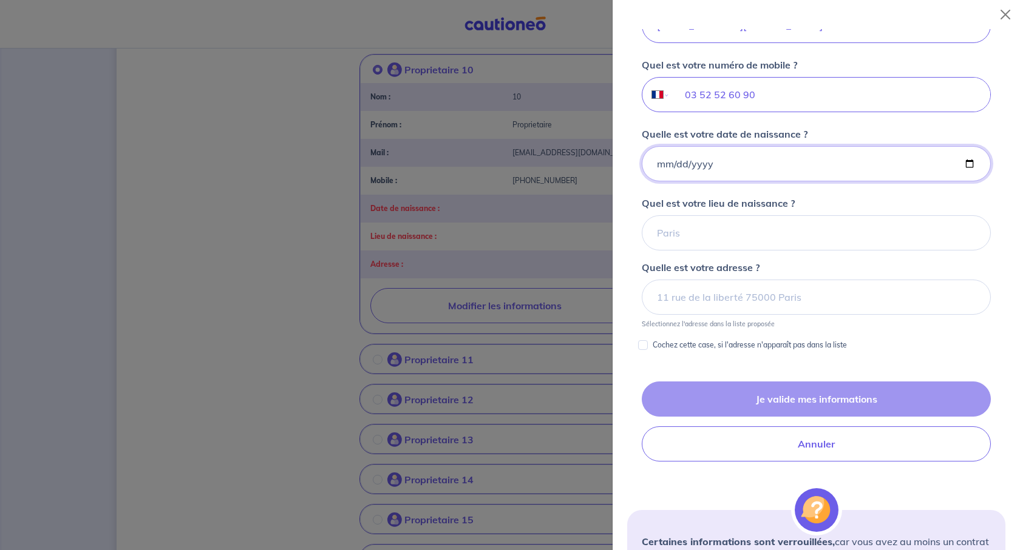
scroll to position [432, 0]
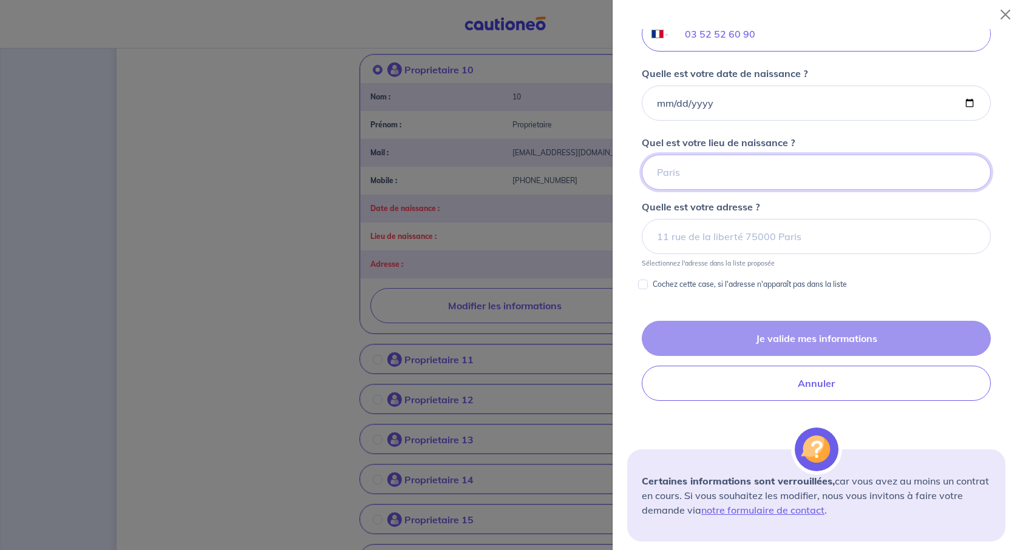
click at [709, 190] on input "Quel est votre lieu de naissance ?" at bounding box center [815, 172] width 349 height 35
type input "[GEOGRAPHIC_DATA]"
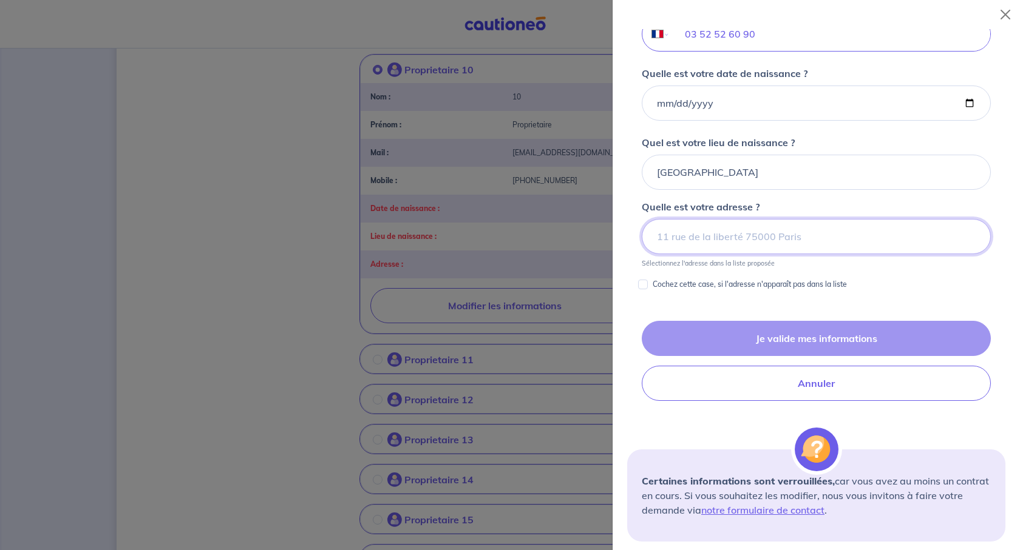
click at [706, 254] on input at bounding box center [815, 236] width 349 height 35
paste input "[STREET_ADDRESS]"
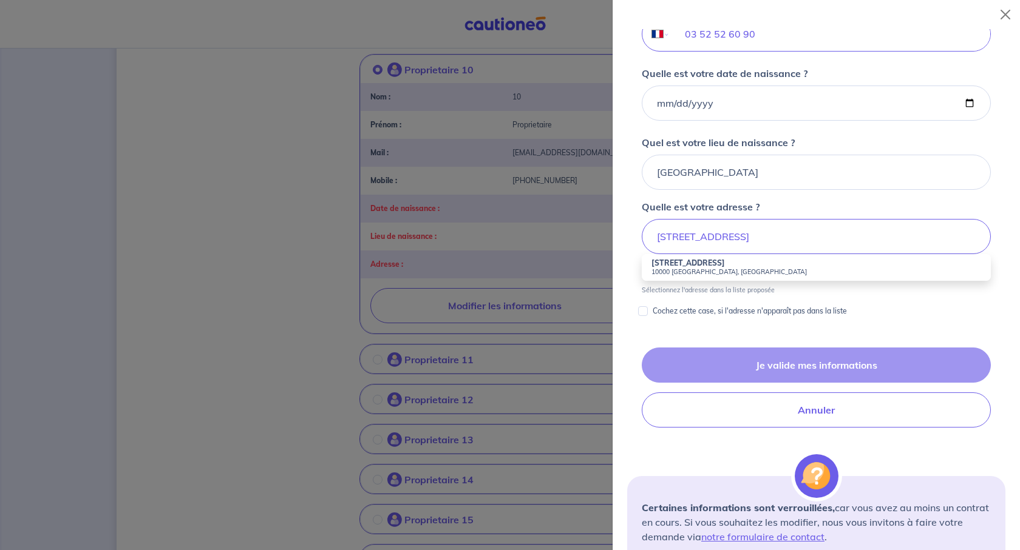
click at [685, 276] on small "10000 [GEOGRAPHIC_DATA], [GEOGRAPHIC_DATA]" at bounding box center [816, 272] width 330 height 8
type input "[STREET_ADDRESS]"
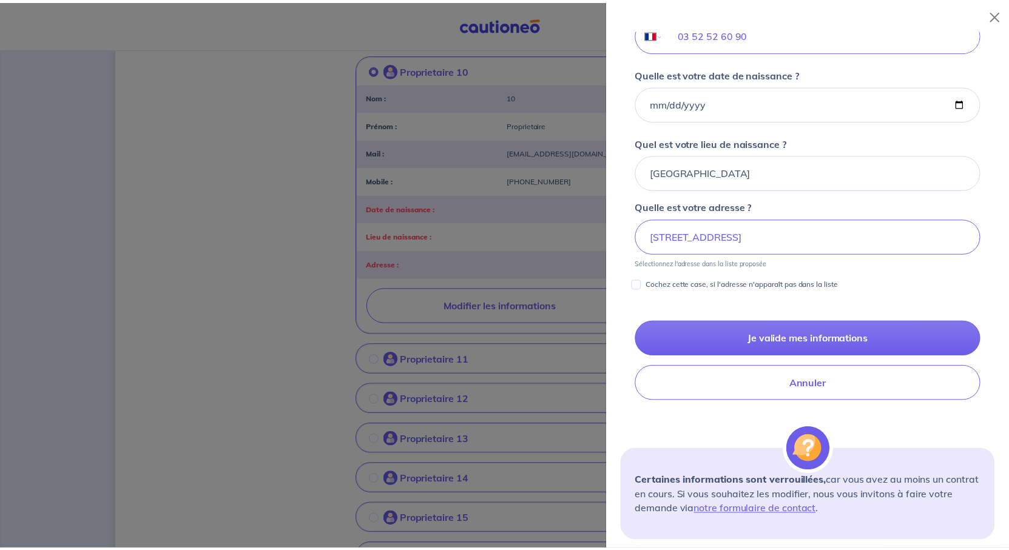
scroll to position [553, 0]
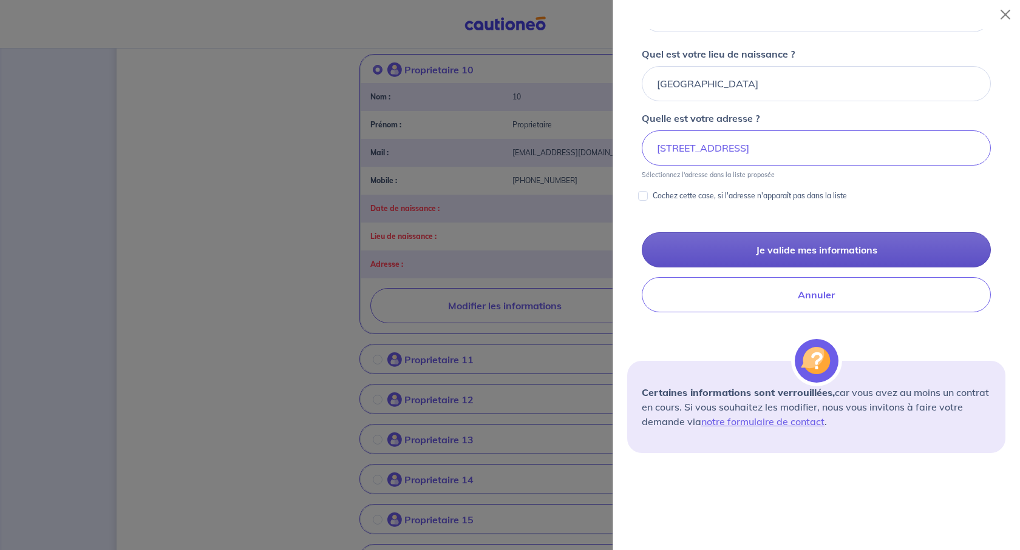
click at [838, 268] on button "Je valide mes informations" at bounding box center [815, 249] width 349 height 35
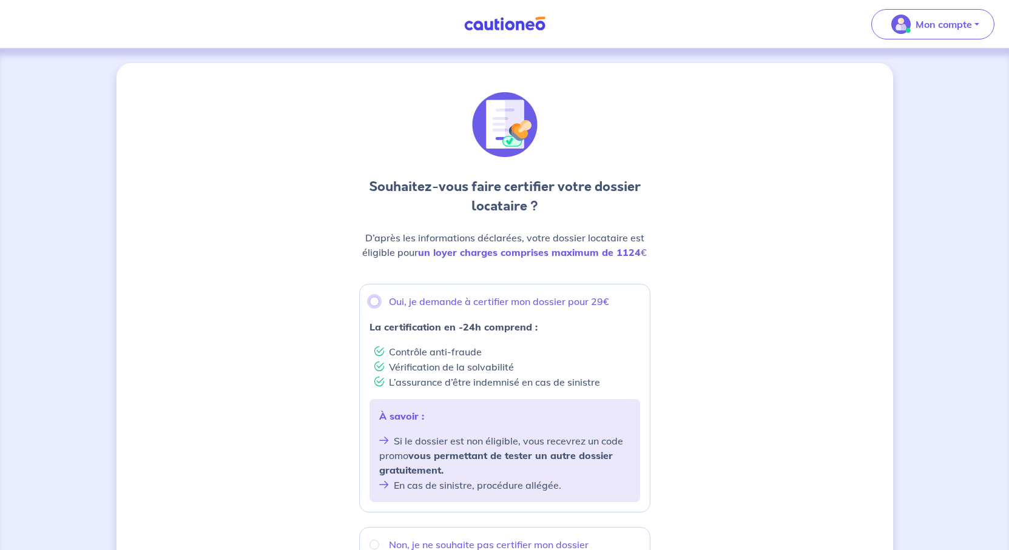
click at [370, 306] on input "Oui, je demande à certifier mon dossier pour 29€" at bounding box center [375, 302] width 10 height 10
radio input "true"
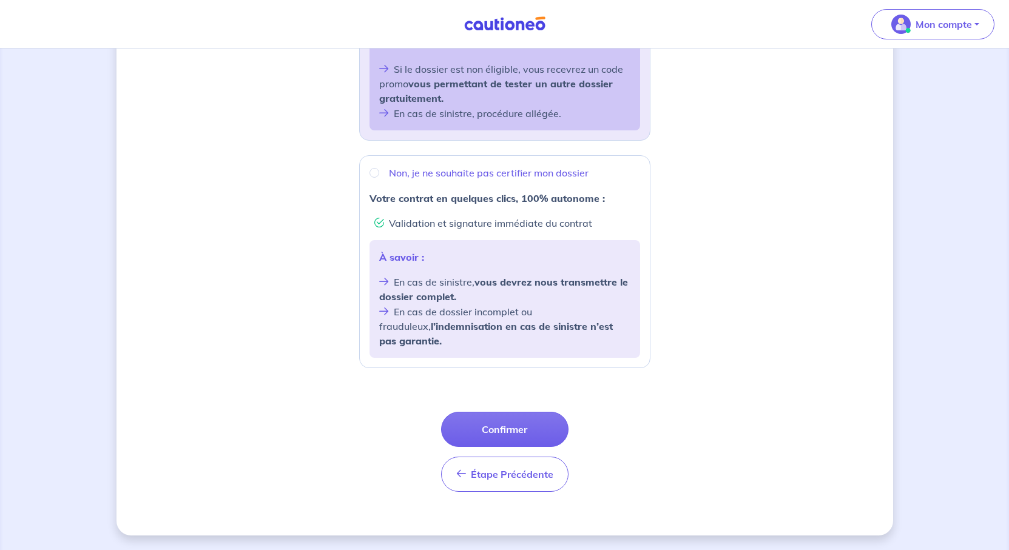
scroll to position [558, 0]
click at [516, 412] on button "Confirmer" at bounding box center [504, 429] width 127 height 35
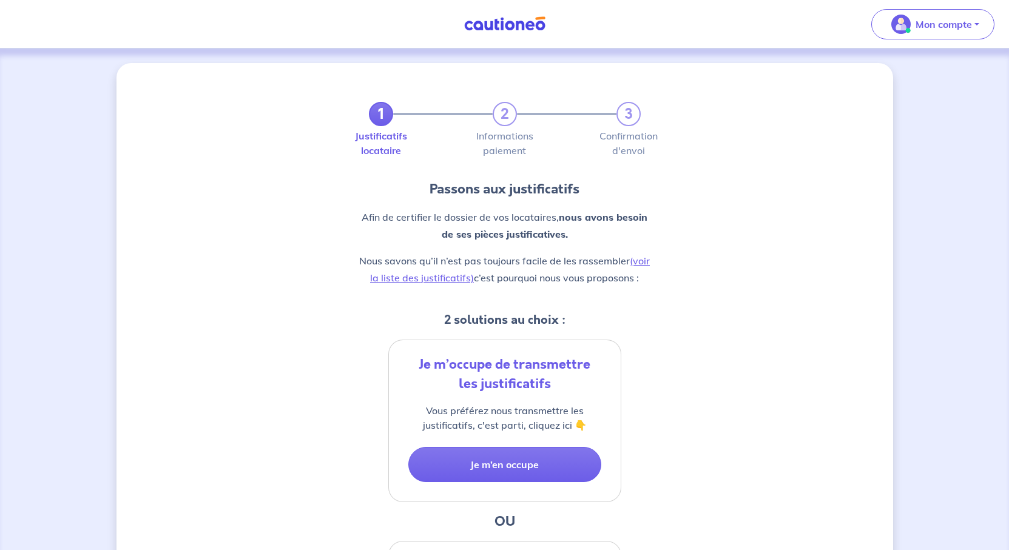
scroll to position [182, 0]
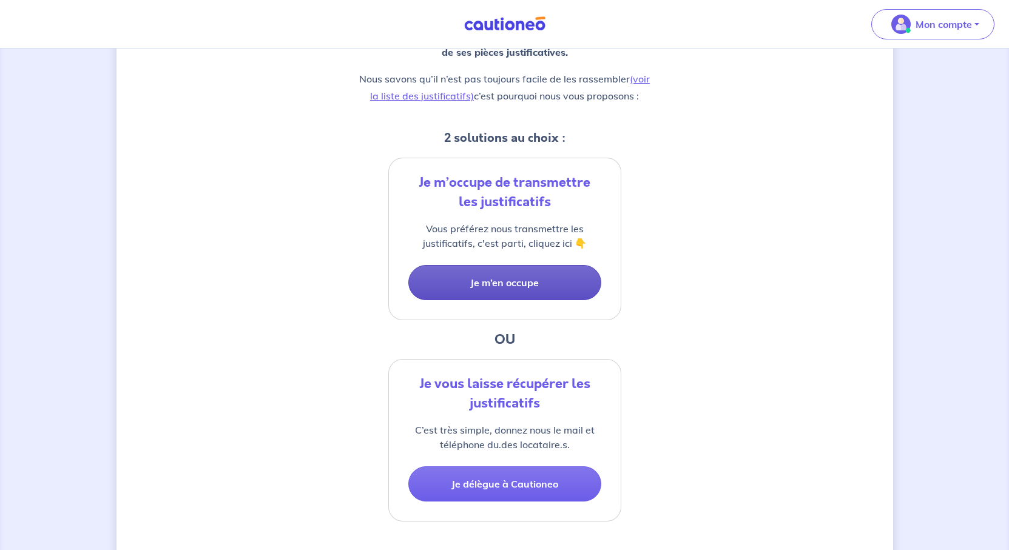
click at [537, 300] on button "Je m’en occupe" at bounding box center [504, 282] width 193 height 35
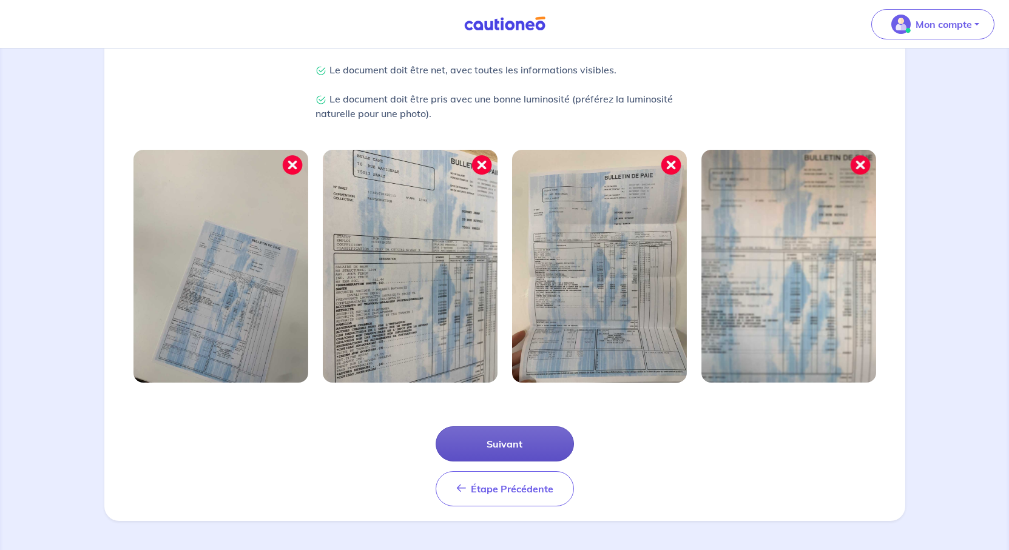
click at [492, 427] on button "Suivant" at bounding box center [505, 444] width 138 height 35
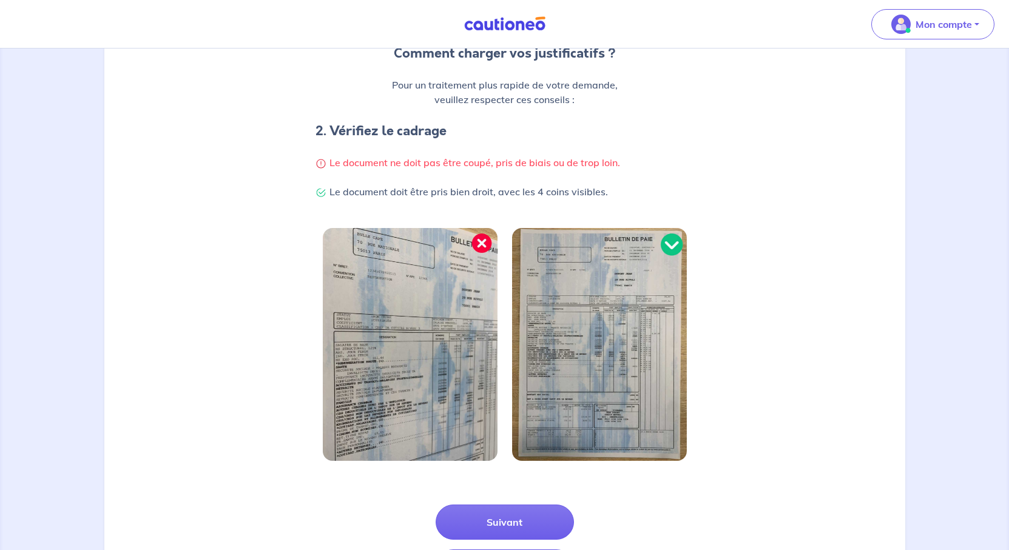
scroll to position [398, 0]
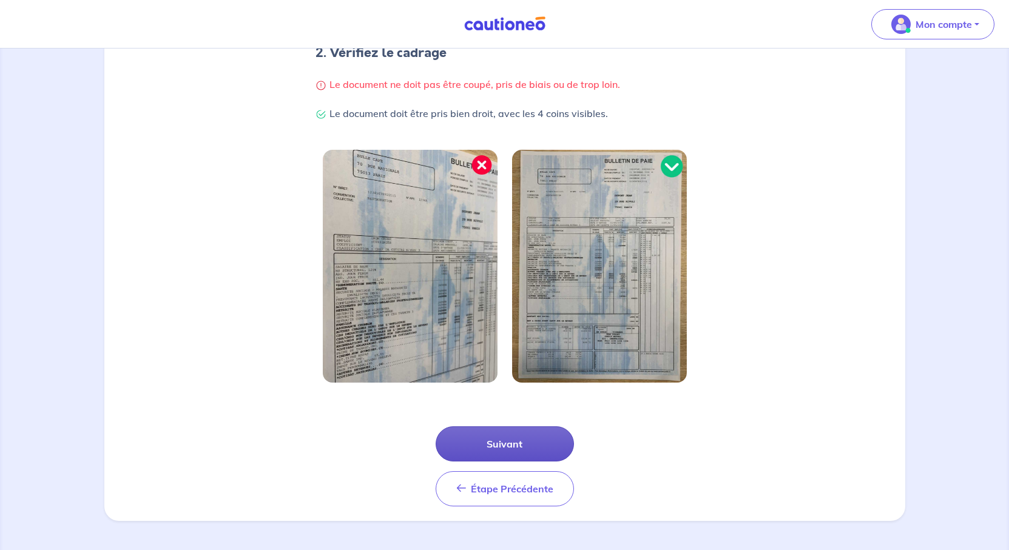
click at [524, 427] on button "Suivant" at bounding box center [505, 444] width 138 height 35
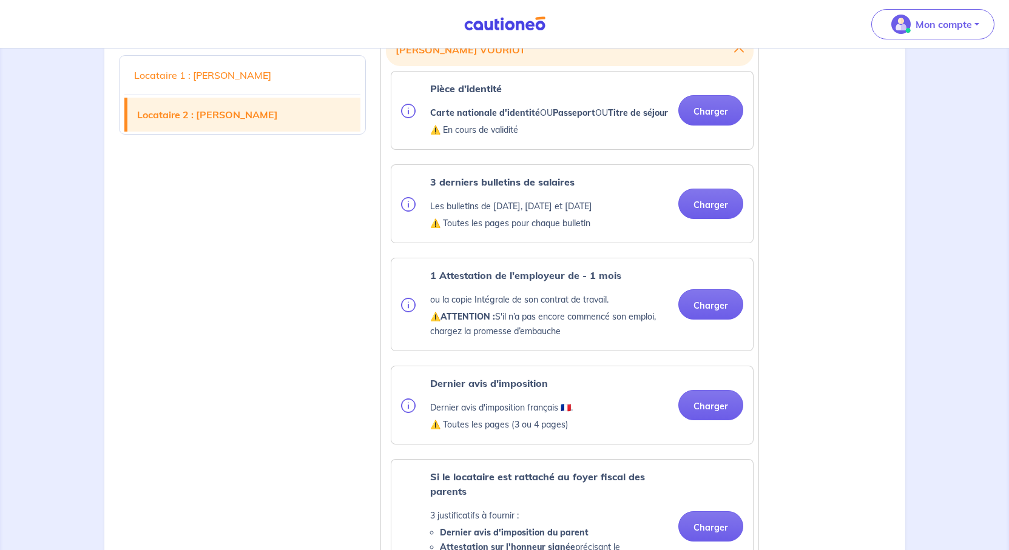
scroll to position [1214, 0]
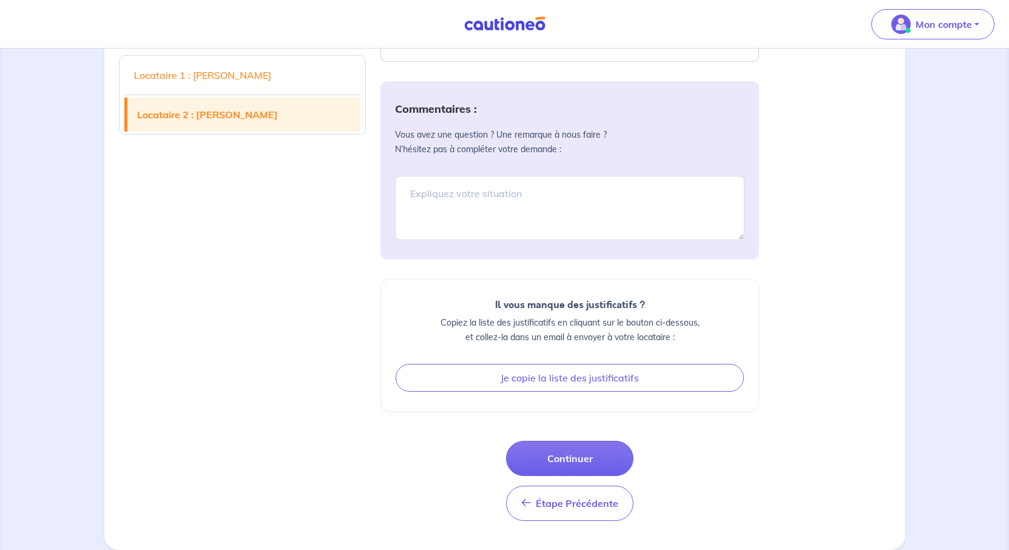
scroll to position [2670, 0]
click at [577, 441] on button "Continuer" at bounding box center [569, 458] width 127 height 35
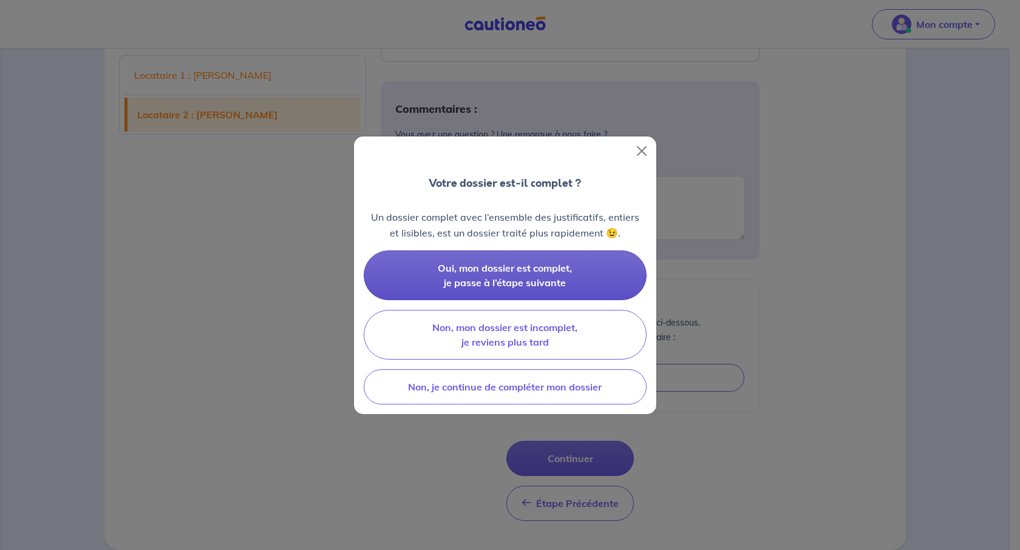
click at [497, 289] on span "Oui, mon dossier est complet, je passe à l’étape suivante" at bounding box center [505, 275] width 134 height 27
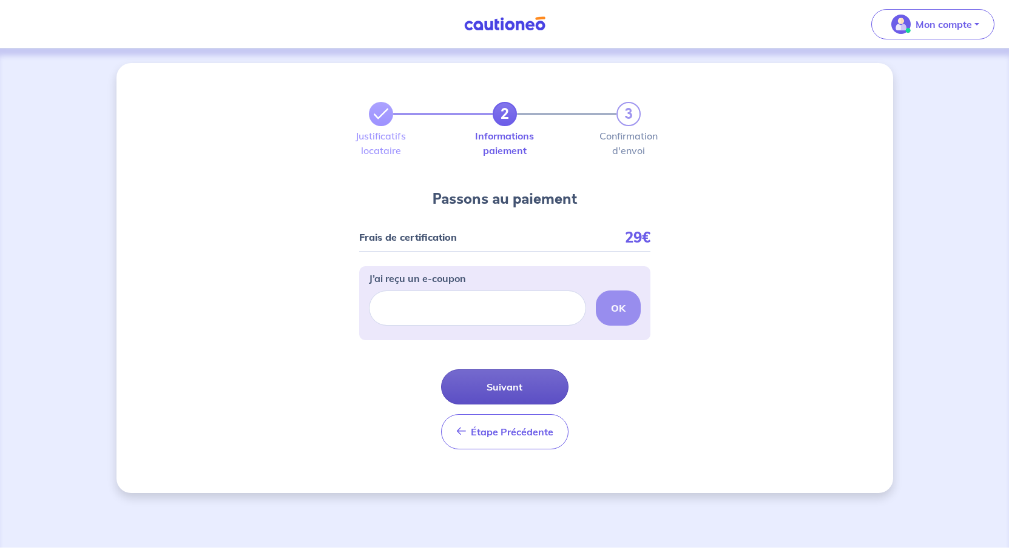
click at [528, 405] on button "Suivant" at bounding box center [504, 387] width 127 height 35
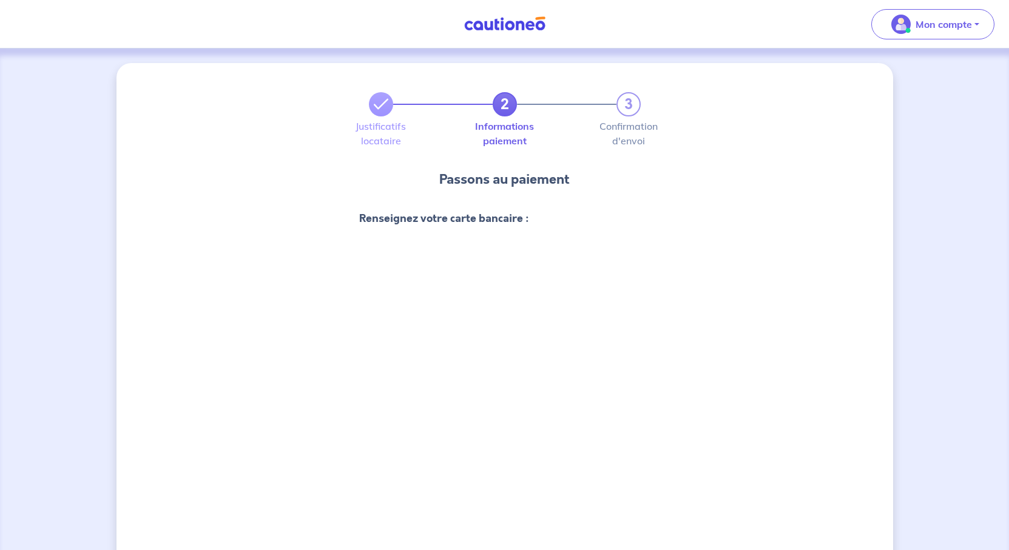
scroll to position [243, 0]
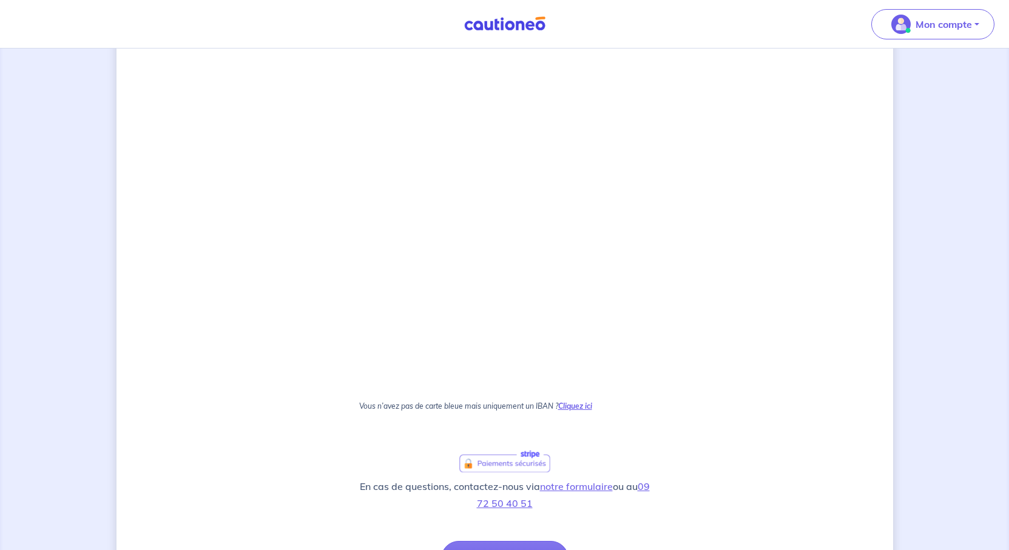
click at [588, 411] on strong "Cliquez ici" at bounding box center [575, 406] width 34 height 9
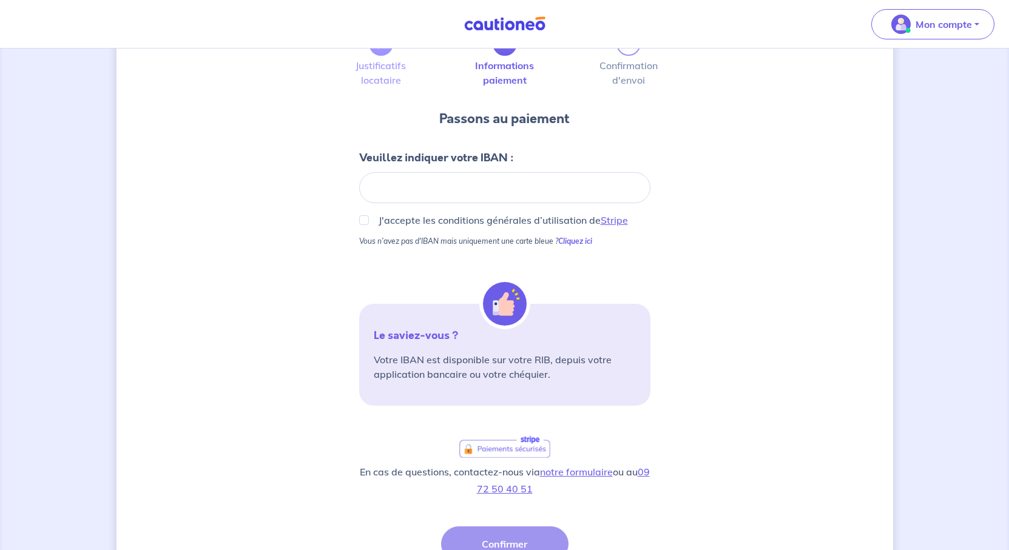
scroll to position [0, 0]
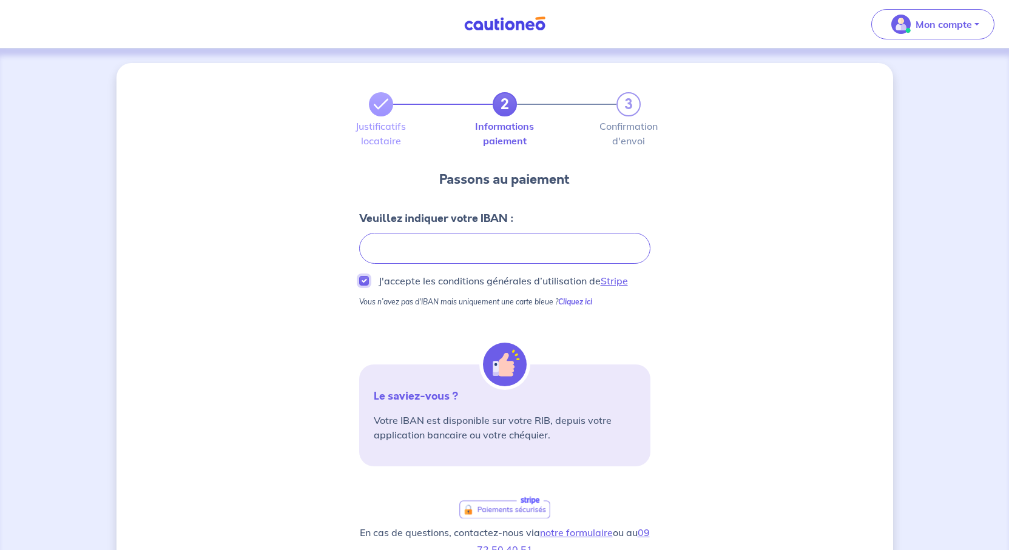
click at [359, 286] on input "J'accepte les conditions générales d’utilisation de Stripe" at bounding box center [364, 281] width 10 height 10
checkbox input "true"
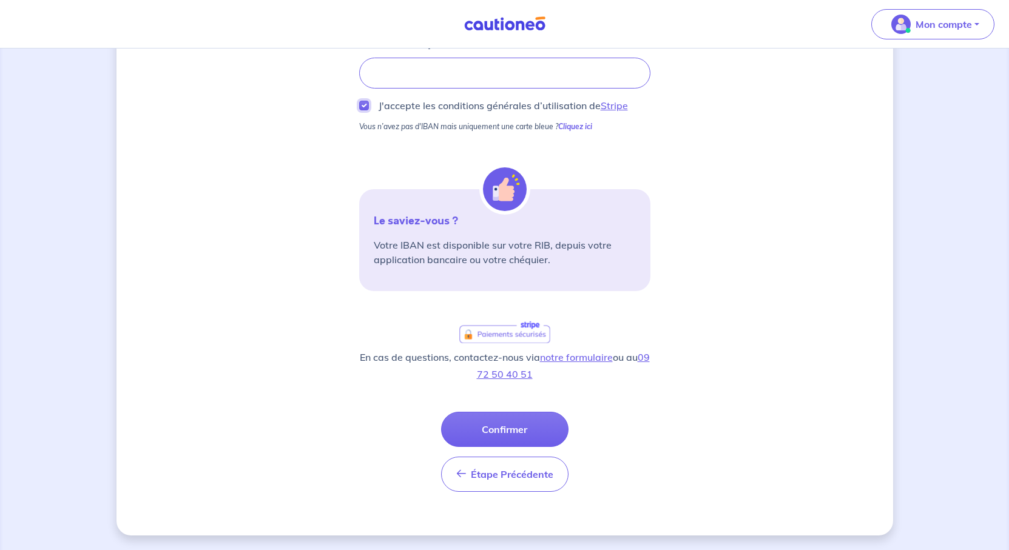
scroll to position [303, 0]
click at [528, 441] on button "Confirmer" at bounding box center [504, 429] width 127 height 35
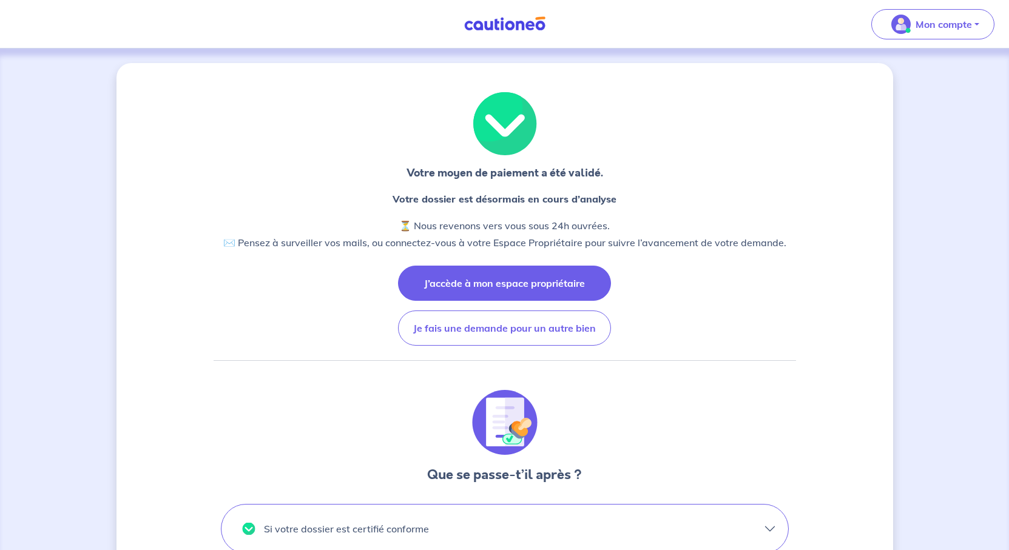
click at [507, 301] on button "J’accède à mon espace propriétaire" at bounding box center [504, 283] width 213 height 35
